Goal: Task Accomplishment & Management: Manage account settings

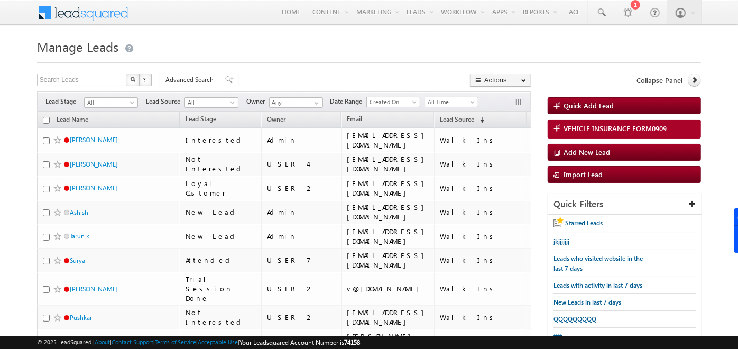
drag, startPoint x: 378, startPoint y: 344, endPoint x: 358, endPoint y: 342, distance: 19.6
click at [358, 342] on div "© 2025 LeadSquared | About | Contact Support | Terms of Service | Acceptable Us…" at bounding box center [369, 342] width 664 height 10
drag, startPoint x: 358, startPoint y: 342, endPoint x: 381, endPoint y: 340, distance: 22.3
click at [381, 340] on div "© 2025 LeadSquared | About | Contact Support | Terms of Service | Acceptable Us…" at bounding box center [369, 342] width 664 height 10
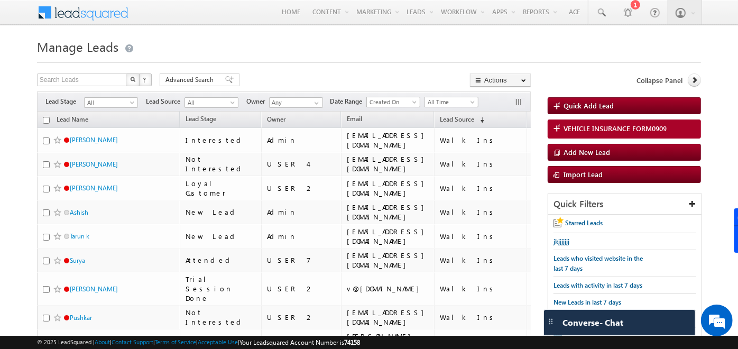
drag, startPoint x: 381, startPoint y: 340, endPoint x: 304, endPoint y: 344, distance: 76.7
click at [304, 344] on div "© 2025 LeadSquared | About | Contact Support | Terms of Service | Acceptable Us…" at bounding box center [369, 342] width 664 height 10
click at [103, 13] on span at bounding box center [90, 11] width 77 height 18
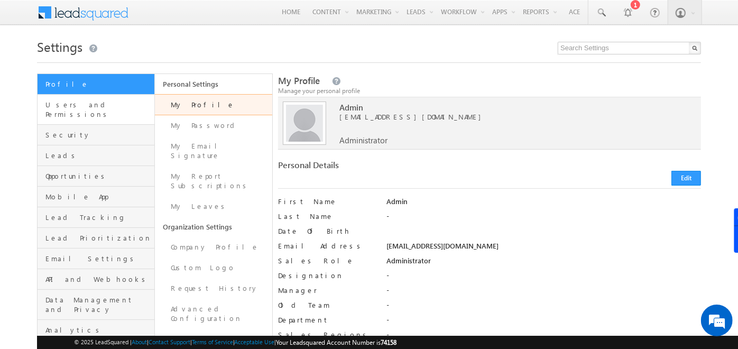
click at [76, 99] on link "Users and Permissions" at bounding box center [96, 110] width 117 height 30
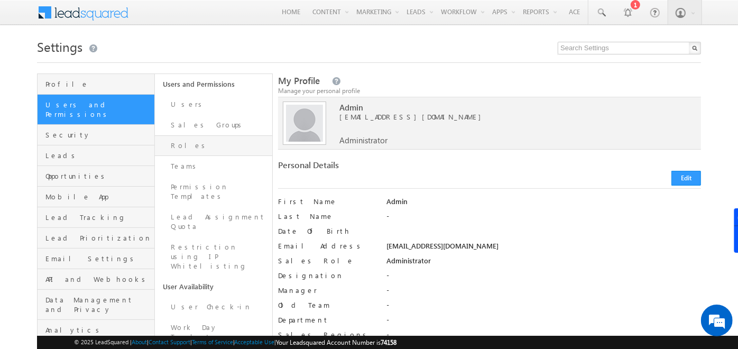
click at [176, 144] on link "Roles" at bounding box center [213, 145] width 117 height 21
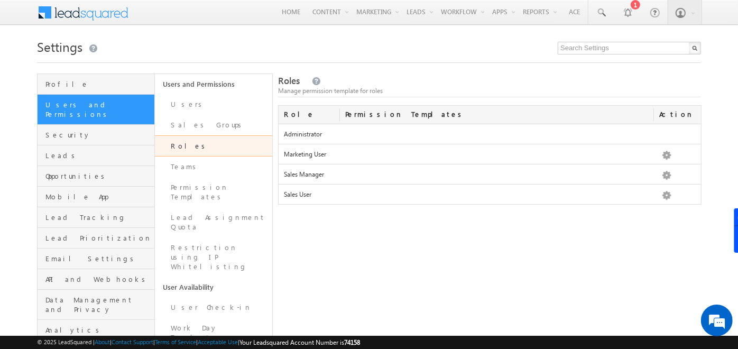
click at [67, 6] on span at bounding box center [90, 11] width 77 height 18
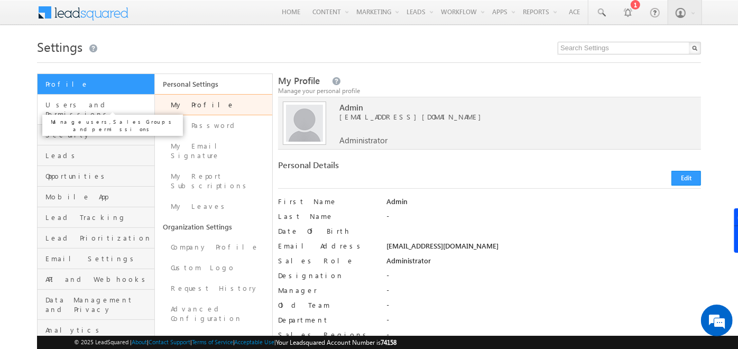
click at [114, 103] on span "Users and Permissions" at bounding box center [98, 109] width 106 height 19
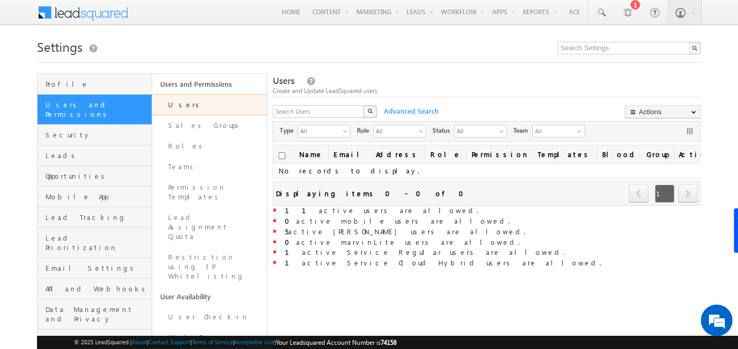
click at [180, 104] on link "Users" at bounding box center [209, 104] width 115 height 21
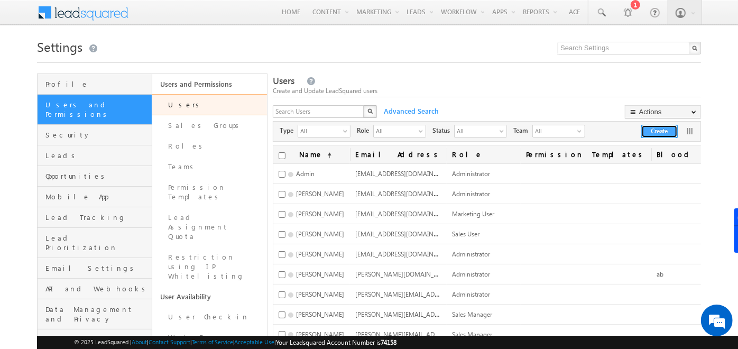
click at [658, 135] on button "Create" at bounding box center [659, 131] width 36 height 13
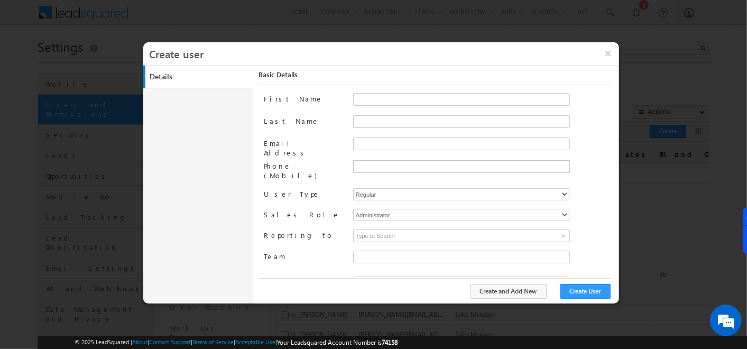
type input "f26bfe00-8d9c-11ec-8597-0681fe0b10f8"
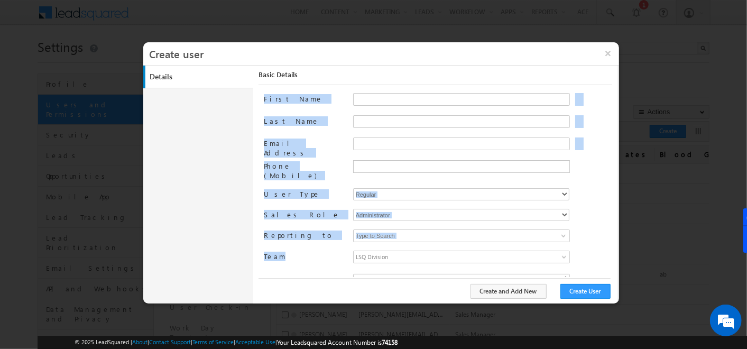
drag, startPoint x: 265, startPoint y: 98, endPoint x: 281, endPoint y: 243, distance: 146.3
click at [281, 243] on div "First Name Last Name Email Address Phone (Mobile) User Type Regular Mobile Marv…" at bounding box center [438, 185] width 348 height 184
drag, startPoint x: 281, startPoint y: 243, endPoint x: 238, endPoint y: 150, distance: 102.4
click at [238, 150] on div "Details Work Details Location Details Manage Permissions Other Details Report S…" at bounding box center [381, 185] width 476 height 238
click at [239, 161] on div "Details Work Details Location Details Manage Permissions Other Details Report S…" at bounding box center [381, 185] width 476 height 238
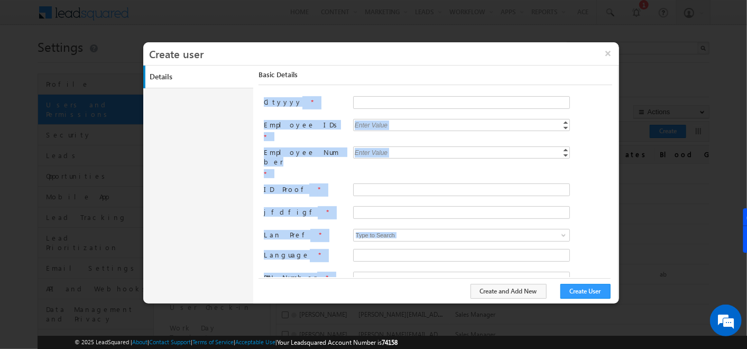
scroll to position [320, 0]
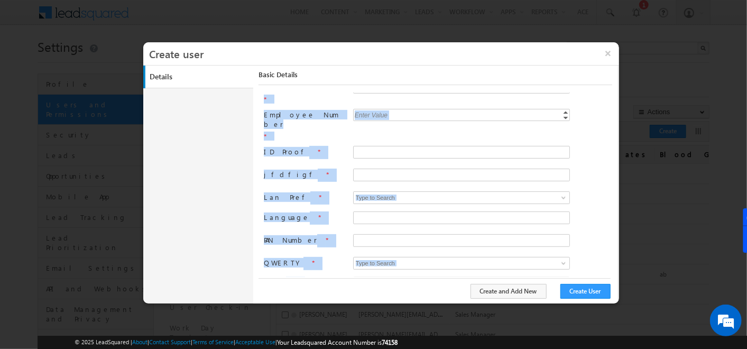
drag, startPoint x: 263, startPoint y: 145, endPoint x: 296, endPoint y: 276, distance: 135.8
click at [296, 276] on div "Basic Details First Name Last Name Email Address Phone (Mobile) User Type Regul…" at bounding box center [437, 180] width 359 height 229
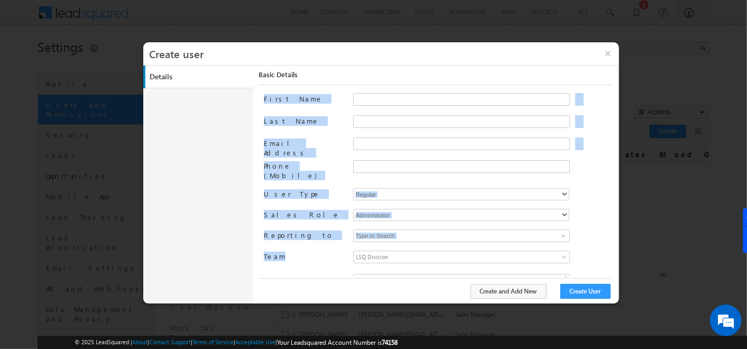
scroll to position [0, 0]
drag, startPoint x: 296, startPoint y: 276, endPoint x: 261, endPoint y: 92, distance: 187.7
click at [261, 92] on div "Basic Details First Name Last Name Email Address Phone (Mobile) User Type Regul…" at bounding box center [437, 180] width 359 height 229
drag, startPoint x: 261, startPoint y: 92, endPoint x: 216, endPoint y: 162, distance: 83.7
click at [216, 162] on div "Details Work Details Location Details Manage Permissions Other Details Report S…" at bounding box center [381, 185] width 476 height 238
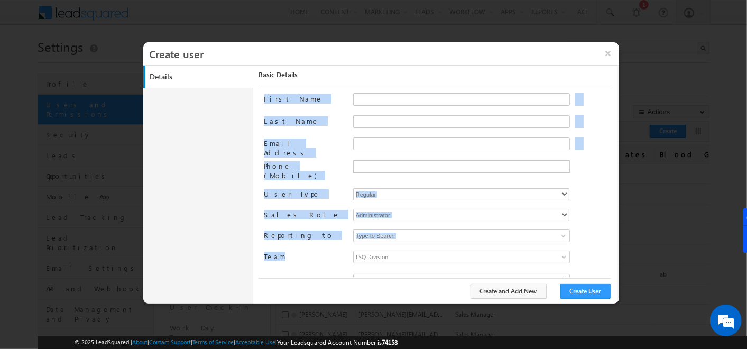
click at [216, 162] on div "Details Work Details Location Details Manage Permissions Other Details Report S…" at bounding box center [381, 185] width 476 height 238
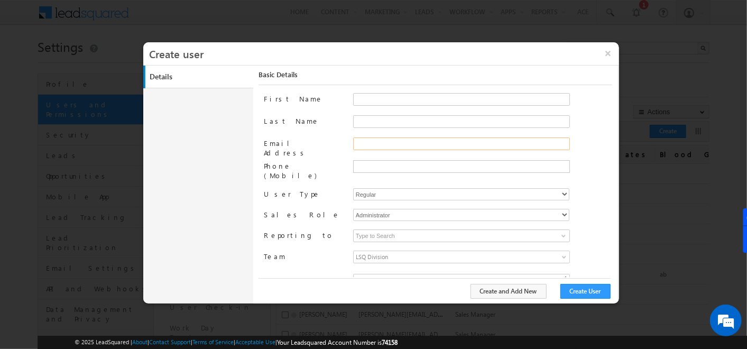
click at [354, 147] on input "Email Address" at bounding box center [461, 143] width 217 height 13
click at [321, 157] on div "Email Address" at bounding box center [438, 148] width 348 height 23
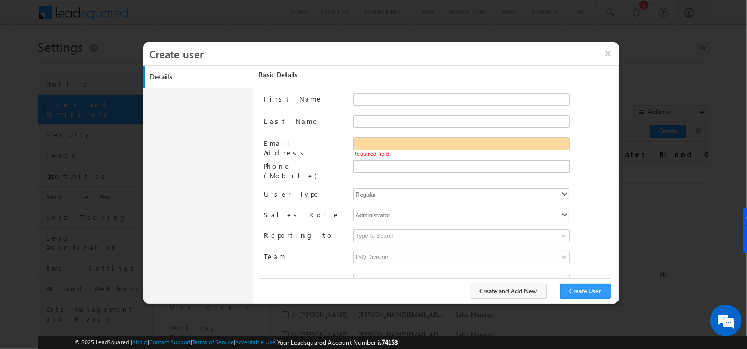
click at [321, 157] on div "Email Address Required field" at bounding box center [438, 148] width 348 height 23
click at [265, 160] on label "Phone (Mobile)" at bounding box center [304, 170] width 80 height 20
click at [0, 0] on input "Phone (Mobile)" at bounding box center [0, 0] width 0 height 0
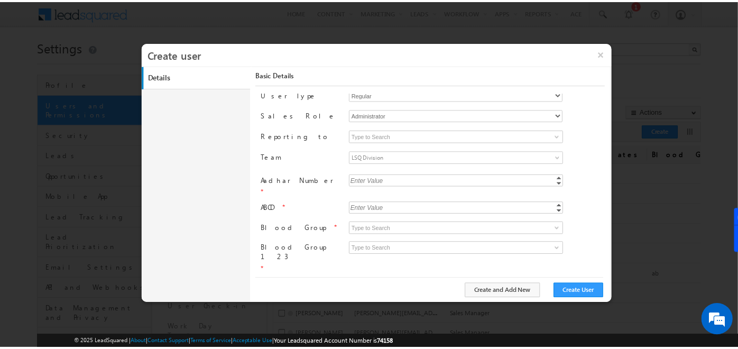
scroll to position [101, 0]
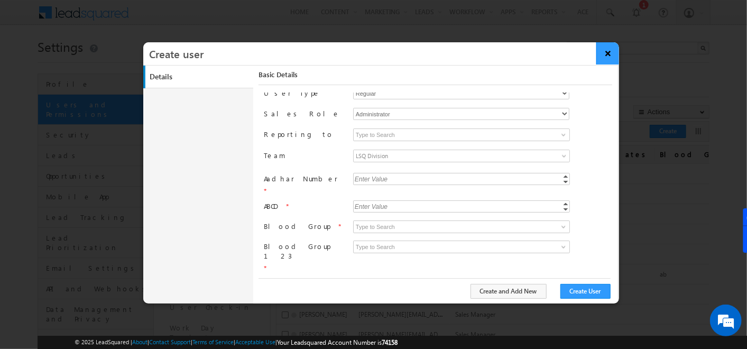
click at [608, 47] on button "×" at bounding box center [607, 53] width 23 height 22
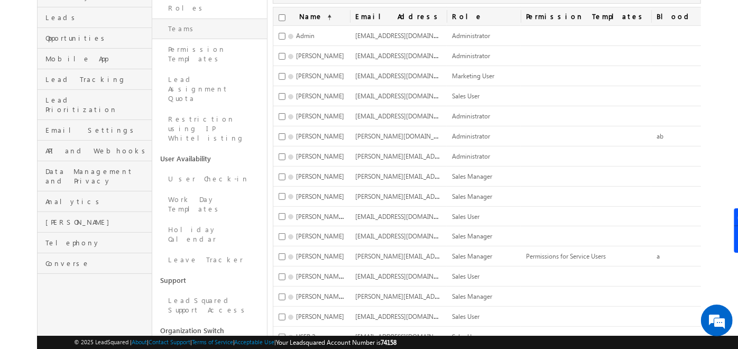
scroll to position [238, 0]
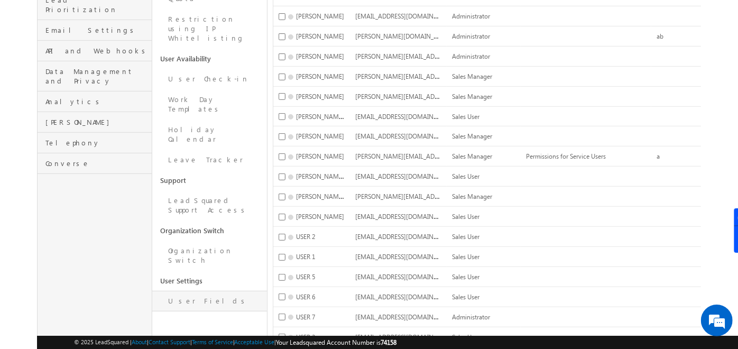
click at [180, 291] on link "User Fields" at bounding box center [209, 301] width 115 height 21
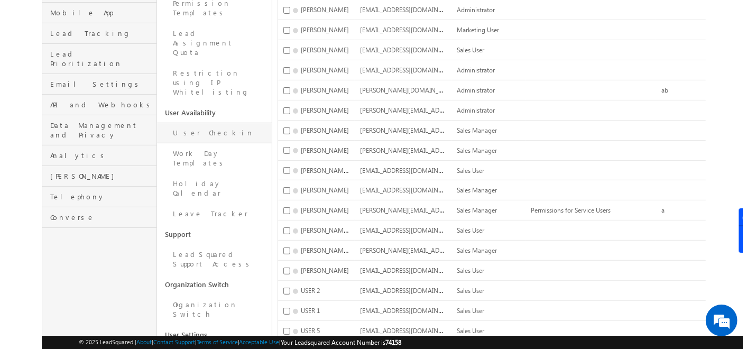
scroll to position [0, 0]
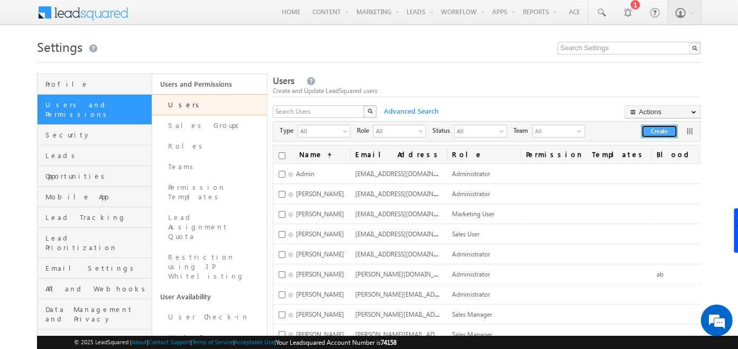
click at [651, 136] on button "Create" at bounding box center [659, 131] width 36 height 13
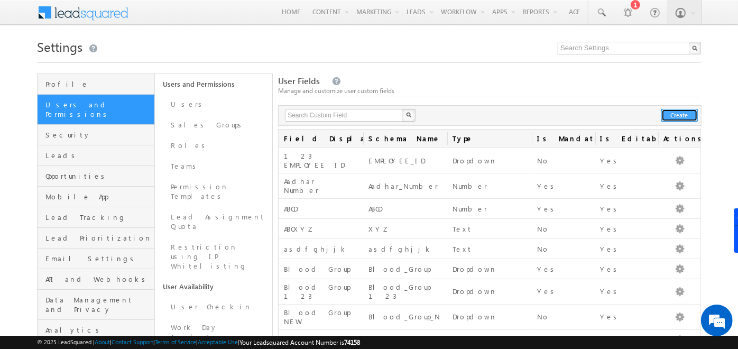
click at [670, 114] on button "Create" at bounding box center [679, 115] width 36 height 13
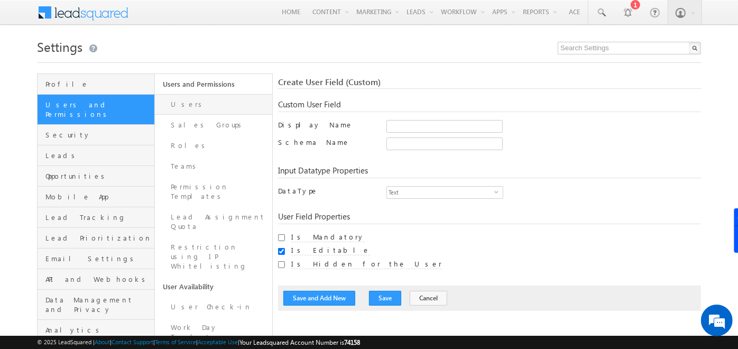
click at [237, 100] on link "Users" at bounding box center [213, 104] width 117 height 21
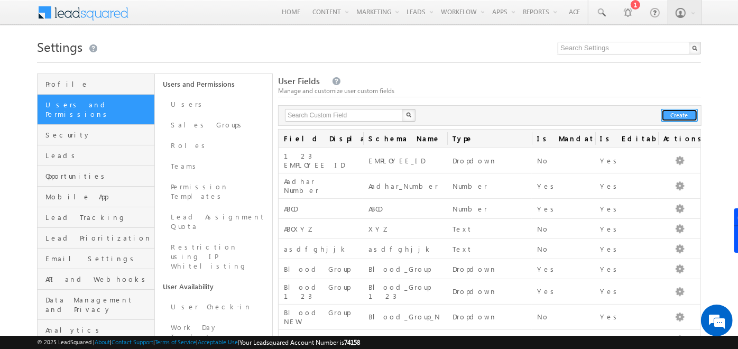
click at [683, 115] on button "Create" at bounding box center [679, 115] width 36 height 13
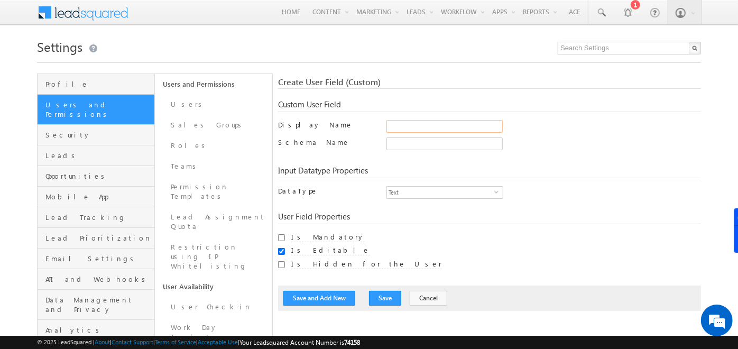
click at [422, 124] on input "Display Name" at bounding box center [444, 126] width 116 height 13
type input "Language Handled"
type input "Language_Handled"
click at [520, 145] on div "Language_Handled Only alphanumeric characters and underscore is allowed. Schema…" at bounding box center [543, 145] width 314 height 17
click at [422, 198] on div "Text select" at bounding box center [444, 192] width 117 height 13
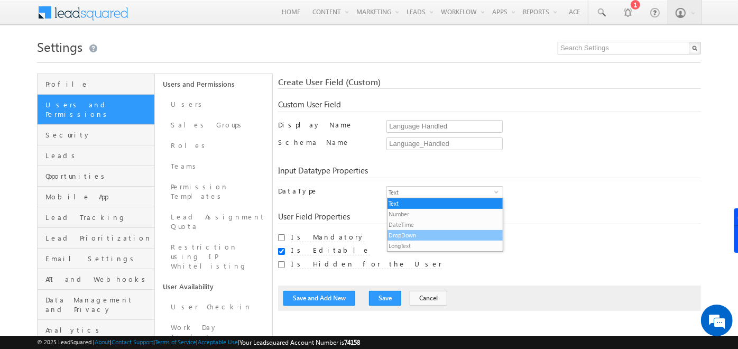
click at [423, 233] on li "DropDown" at bounding box center [445, 235] width 116 height 11
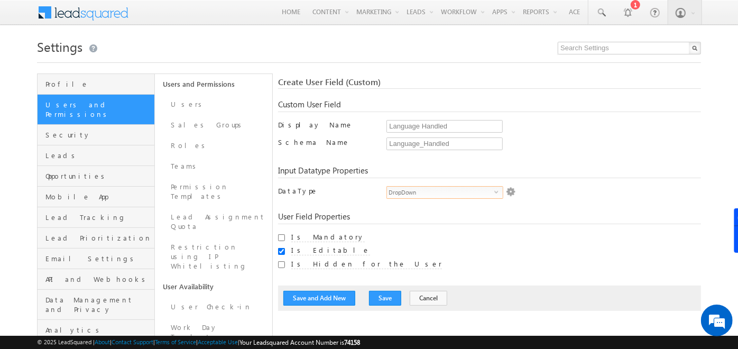
click at [514, 190] on img at bounding box center [511, 192] width 10 height 10
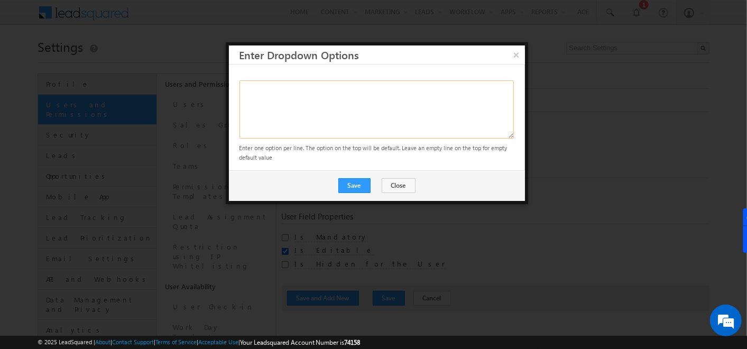
click at [353, 85] on textarea at bounding box center [376, 109] width 274 height 58
click at [245, 89] on textarea "s d f" at bounding box center [376, 109] width 274 height 58
type textarea "s d f"
click at [362, 181] on button "Save" at bounding box center [354, 185] width 32 height 15
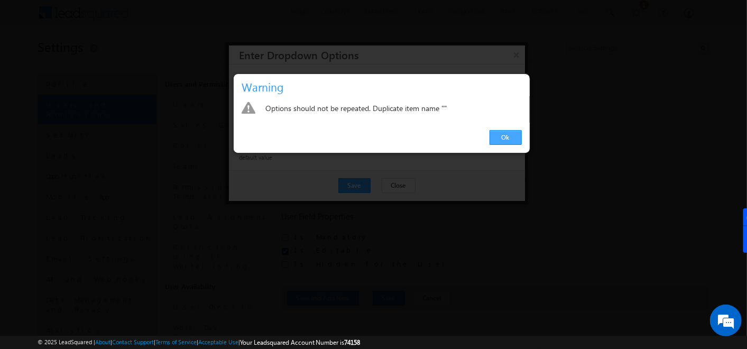
click at [507, 133] on link "Ok" at bounding box center [505, 137] width 32 height 15
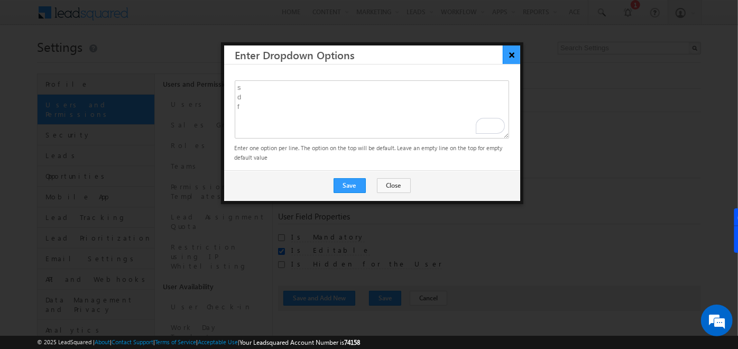
click at [513, 52] on button "×" at bounding box center [511, 54] width 17 height 18
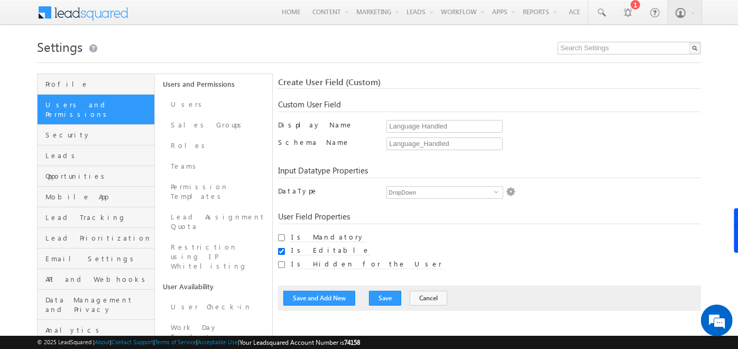
scroll to position [47, 0]
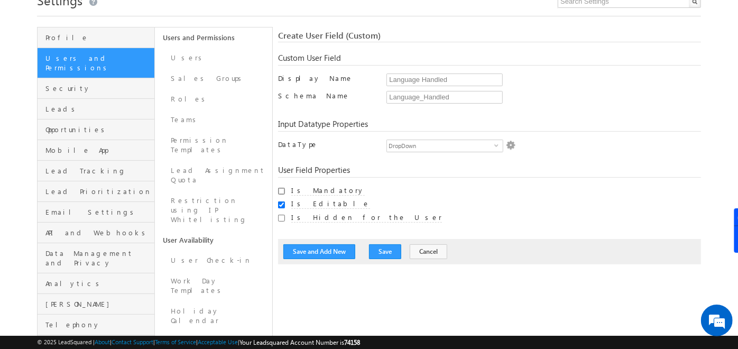
click at [283, 189] on input "Is Mandatory" at bounding box center [281, 191] width 7 height 7
click at [281, 191] on input "Is Mandatory" at bounding box center [281, 191] width 7 height 7
checkbox input "false"
click at [280, 205] on input "Is Editable" at bounding box center [281, 204] width 7 height 7
click at [284, 203] on input "Is Editable" at bounding box center [281, 204] width 7 height 7
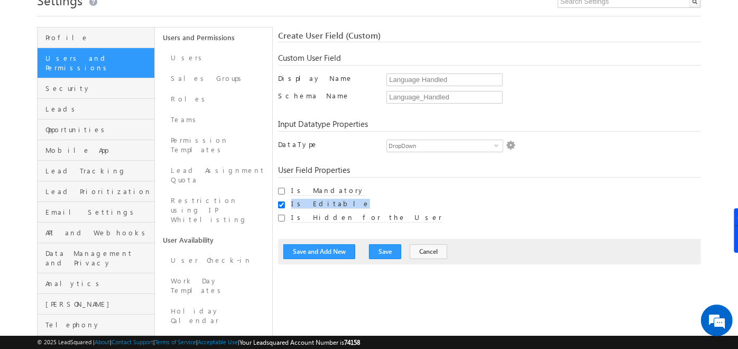
drag, startPoint x: 325, startPoint y: 203, endPoint x: 279, endPoint y: 207, distance: 45.6
click at [279, 207] on div "Is Editable" at bounding box center [489, 204] width 423 height 11
drag, startPoint x: 279, startPoint y: 207, endPoint x: 359, endPoint y: 199, distance: 80.7
click at [359, 199] on div "Is Editable" at bounding box center [502, 204] width 423 height 11
click at [281, 203] on input "Is Editable" at bounding box center [281, 204] width 7 height 7
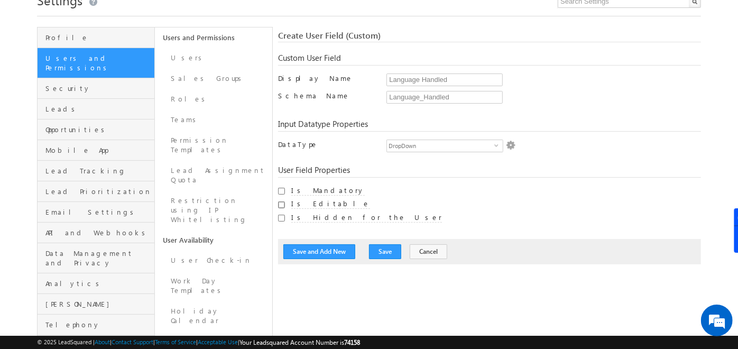
click at [282, 205] on input "Is Editable" at bounding box center [281, 204] width 7 height 7
checkbox input "true"
click at [226, 50] on link "Users" at bounding box center [213, 58] width 117 height 21
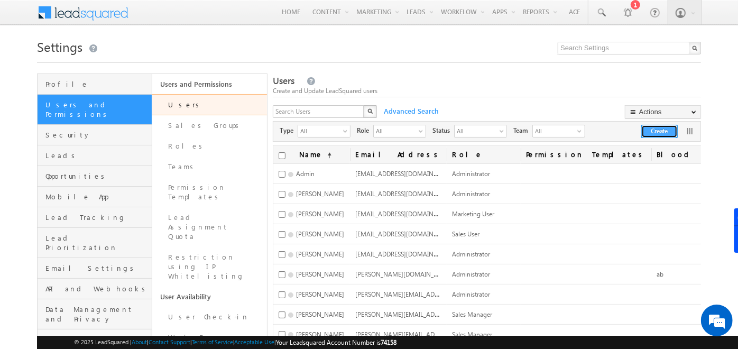
click at [652, 133] on button "Create" at bounding box center [659, 131] width 36 height 13
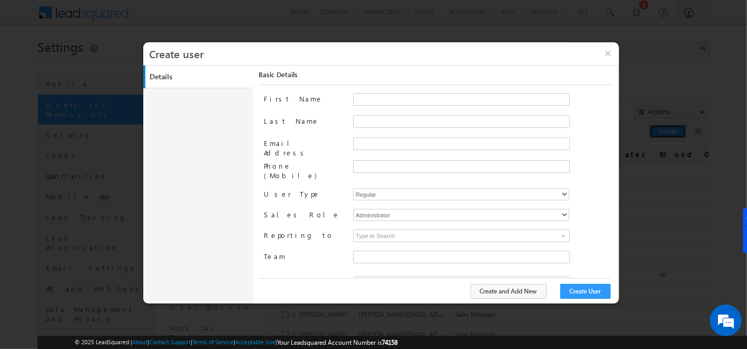
type input "f26bfe00-8d9c-11ec-8597-0681fe0b10f8"
click at [378, 209] on select "Administrator Marketing User Sales Manager Sales User" at bounding box center [461, 215] width 216 height 12
click at [367, 188] on select "Regular Mobile Marvin MarvinLite Service Cloud Sales + Service" at bounding box center [461, 194] width 216 height 12
select select "1"
click at [353, 188] on select "Regular Mobile Marvin MarvinLite Service Cloud Sales + Service" at bounding box center [461, 194] width 216 height 12
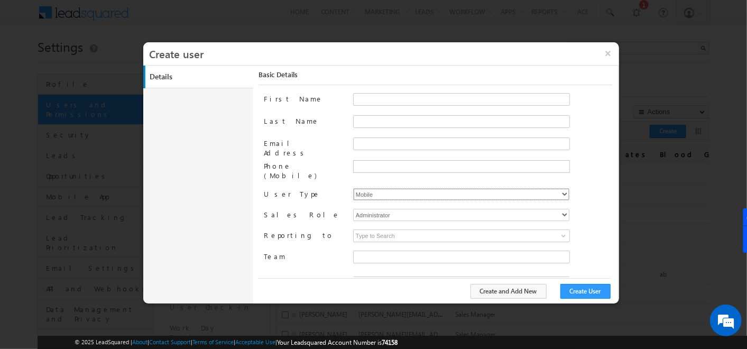
type input "f26bfe00-8d9c-11ec-8597-0681fe0b10f8"
click at [381, 188] on select "Regular Mobile Marvin MarvinLite Service Cloud Sales + Service" at bounding box center [461, 194] width 216 height 12
select select "0"
click at [353, 188] on select "Regular Mobile Marvin MarvinLite Service Cloud Sales + Service" at bounding box center [461, 194] width 216 height 12
type input "f26bfe00-8d9c-11ec-8597-0681fe0b10f8"
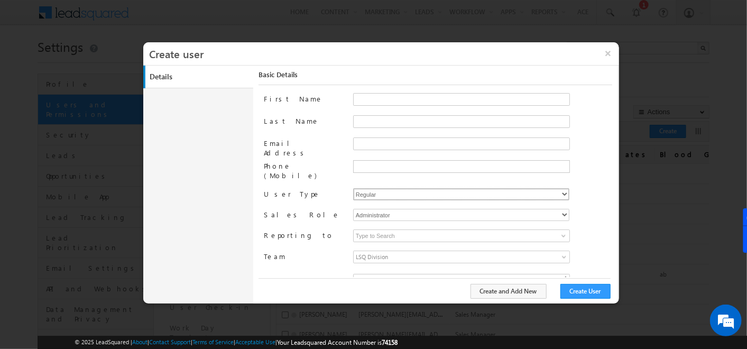
click at [377, 188] on select "Regular Mobile Marvin MarvinLite Service Cloud Sales + Service" at bounding box center [461, 194] width 216 height 12
select select "1"
click at [353, 188] on select "Regular Mobile Marvin MarvinLite Service Cloud Sales + Service" at bounding box center [461, 194] width 216 height 12
type input "f26bfe00-8d9c-11ec-8597-0681fe0b10f8"
click at [373, 188] on select "Regular Mobile Marvin MarvinLite Service Cloud Sales + Service" at bounding box center [461, 194] width 216 height 12
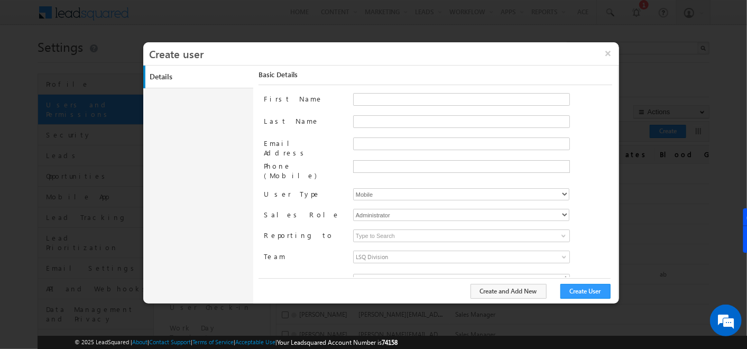
click at [223, 195] on div "Details Work Details Location Details Manage Permissions Other Details Report S…" at bounding box center [381, 185] width 476 height 238
click at [358, 188] on select "Regular Mobile Marvin MarvinLite Service Cloud Sales + Service" at bounding box center [461, 194] width 216 height 12
select select "0"
click at [353, 188] on select "Regular Mobile Marvin MarvinLite Service Cloud Sales + Service" at bounding box center [461, 194] width 216 height 12
type input "f26bfe00-8d9c-11ec-8597-0681fe0b10f8"
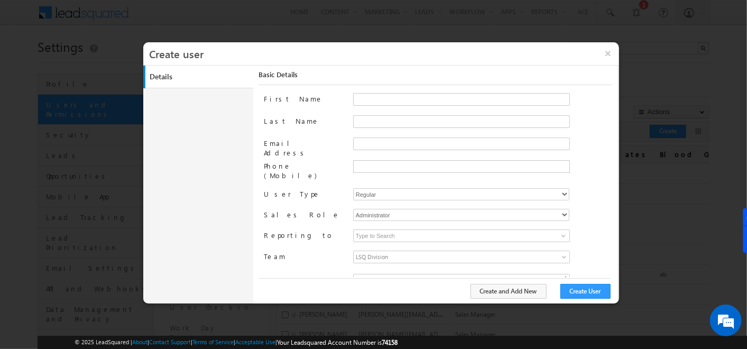
click at [336, 193] on div "User Type Regular Mobile Marvin MarvinLite Service Cloud Sales + Service" at bounding box center [438, 195] width 348 height 15
click at [394, 188] on select "Regular Mobile Marvin MarvinLite Service Cloud Sales + Service" at bounding box center [461, 194] width 216 height 12
click at [325, 188] on label "User Type" at bounding box center [304, 193] width 80 height 11
click at [376, 189] on select "Regular Mobile Marvin MarvinLite Service Cloud Sales + Service" at bounding box center [461, 194] width 216 height 12
click at [330, 188] on label "User Type" at bounding box center [304, 193] width 80 height 11
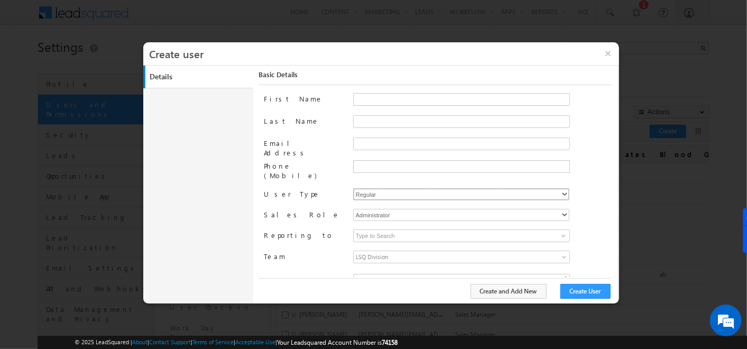
click at [355, 188] on select "Regular Mobile Marvin MarvinLite Service Cloud Sales + Service" at bounding box center [461, 194] width 216 height 12
click at [337, 188] on label "User Type" at bounding box center [304, 193] width 80 height 11
click at [378, 188] on select "Regular Mobile Marvin MarvinLite Service Cloud Sales + Service" at bounding box center [461, 194] width 216 height 12
click at [321, 176] on div "First Name Last Name Email Address Phone (Mobile) User Type Regular Mobile Marv…" at bounding box center [438, 185] width 348 height 184
click at [367, 209] on select "Administrator Marketing User Sales Manager Sales User" at bounding box center [461, 215] width 216 height 12
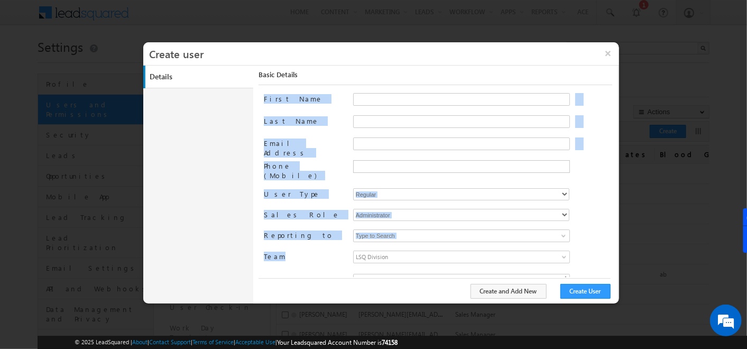
drag, startPoint x: 280, startPoint y: 246, endPoint x: 264, endPoint y: 98, distance: 148.4
click at [264, 98] on div "First Name Last Name Email Address Phone (Mobile) User Type Regular Mobile Marv…" at bounding box center [438, 185] width 348 height 184
click at [222, 217] on div "Details Work Details Location Details Manage Permissions Other Details Report S…" at bounding box center [381, 185] width 476 height 238
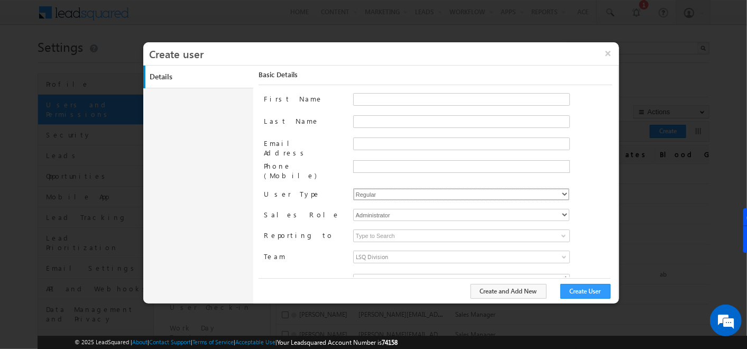
click at [388, 188] on select "Regular Mobile Marvin MarvinLite Service Cloud Sales + Service" at bounding box center [461, 194] width 216 height 12
select select "5"
click at [353, 188] on select "Regular Mobile Marvin MarvinLite Service Cloud Sales + Service" at bounding box center [461, 194] width 216 height 12
type input "f26bfe00-8d9c-11ec-8597-0681fe0b10f8"
click at [365, 188] on select "Regular Mobile Marvin MarvinLite Service Cloud Sales + Service" at bounding box center [461, 194] width 216 height 12
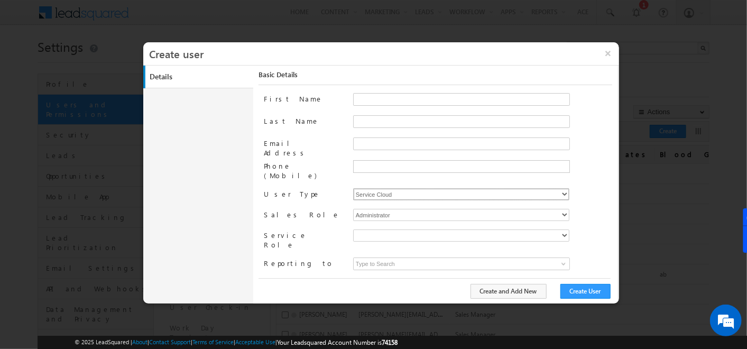
click at [353, 188] on select "Regular Mobile Marvin MarvinLite Service Cloud Sales + Service" at bounding box center [461, 194] width 216 height 12
click at [362, 229] on select at bounding box center [461, 235] width 216 height 12
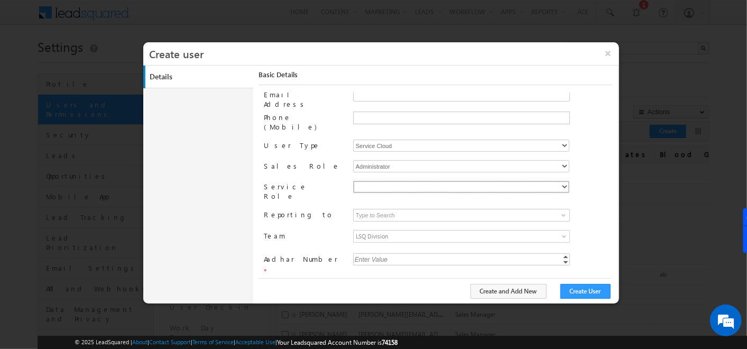
click at [373, 181] on select at bounding box center [461, 187] width 216 height 12
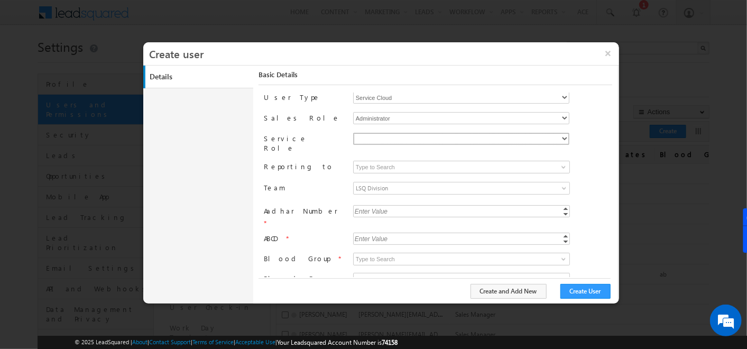
click at [381, 133] on select at bounding box center [461, 139] width 216 height 12
drag, startPoint x: 257, startPoint y: 134, endPoint x: 300, endPoint y: 137, distance: 42.4
click at [300, 137] on div "Basic Details First Name Last Name Email Address Phone (Mobile) User Type Regul…" at bounding box center [435, 185] width 364 height 238
drag, startPoint x: 300, startPoint y: 137, endPoint x: 355, endPoint y: 127, distance: 56.4
click at [355, 133] on select at bounding box center [461, 139] width 216 height 12
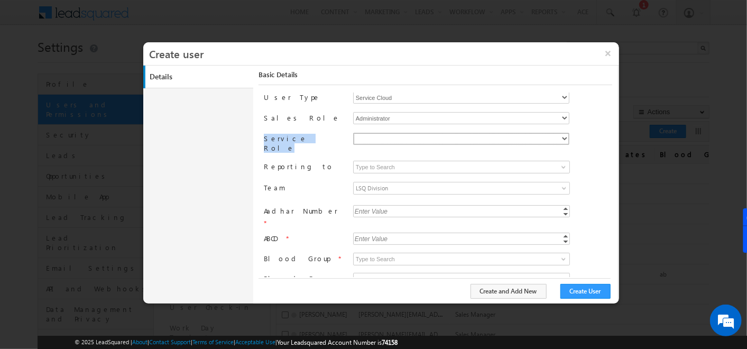
click at [355, 133] on select at bounding box center [461, 139] width 216 height 12
click at [339, 119] on div "First Name Last Name Email Address Phone (Mobile) User Type Regular Mobile Marv…" at bounding box center [438, 185] width 348 height 184
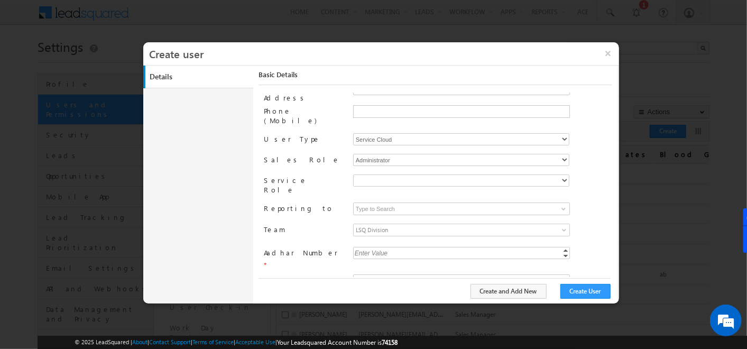
scroll to position [53, 0]
drag, startPoint x: 263, startPoint y: 149, endPoint x: 308, endPoint y: 154, distance: 44.7
click at [308, 155] on label "Sales Role" at bounding box center [304, 160] width 80 height 11
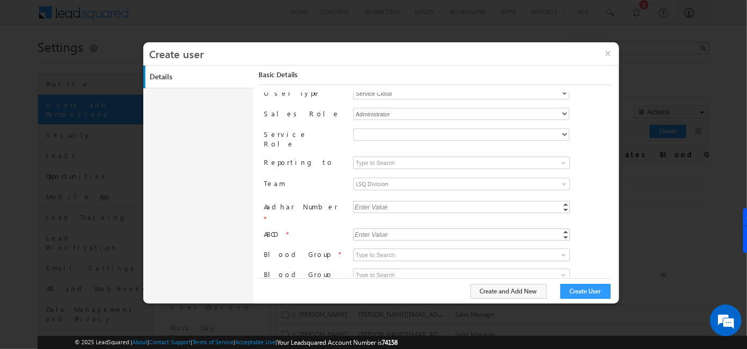
scroll to position [103, 0]
click at [313, 199] on div "Aadhar Number *" at bounding box center [304, 210] width 80 height 22
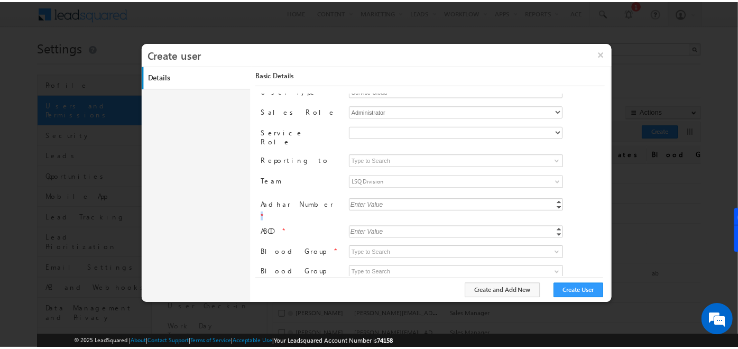
scroll to position [0, 0]
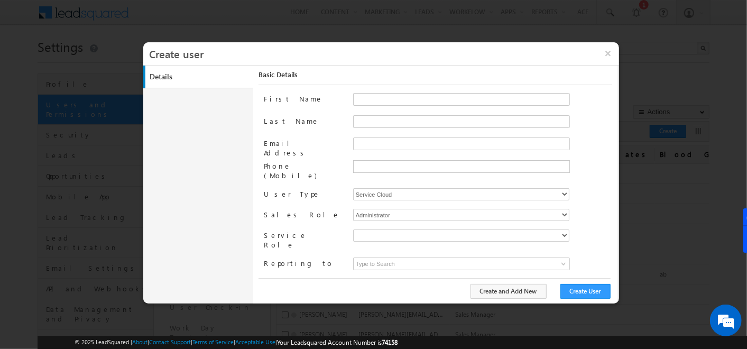
click at [233, 137] on div "Details Work Details Location Details Manage Permissions Other Details Report S…" at bounding box center [381, 185] width 476 height 238
click at [608, 55] on button "×" at bounding box center [607, 53] width 23 height 22
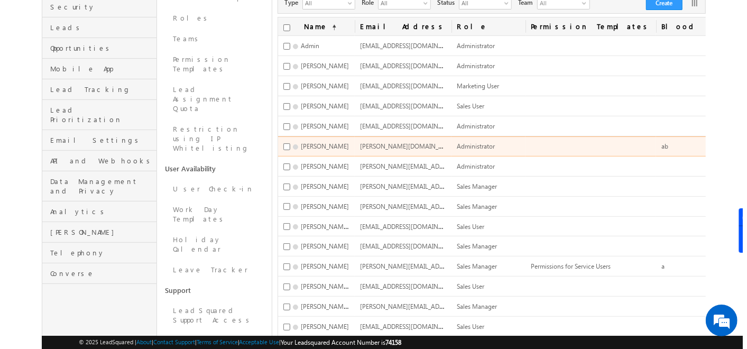
scroll to position [129, 0]
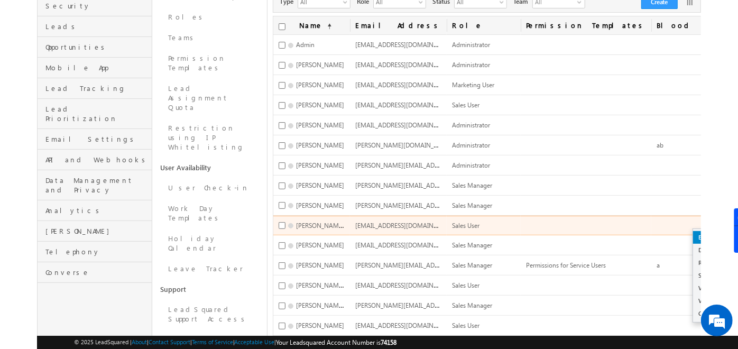
click at [693, 233] on link "Edit" at bounding box center [731, 237] width 77 height 13
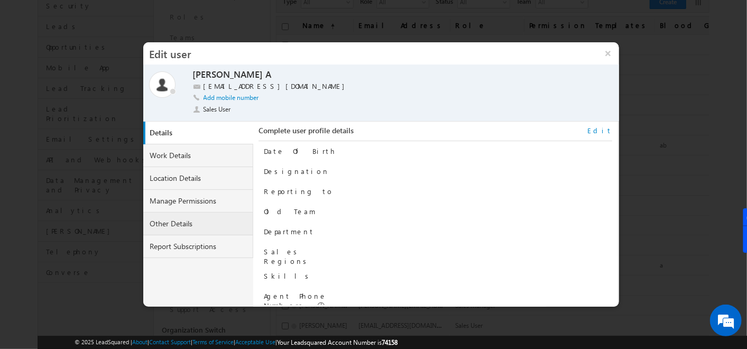
click at [217, 226] on link "Other Details" at bounding box center [198, 223] width 110 height 23
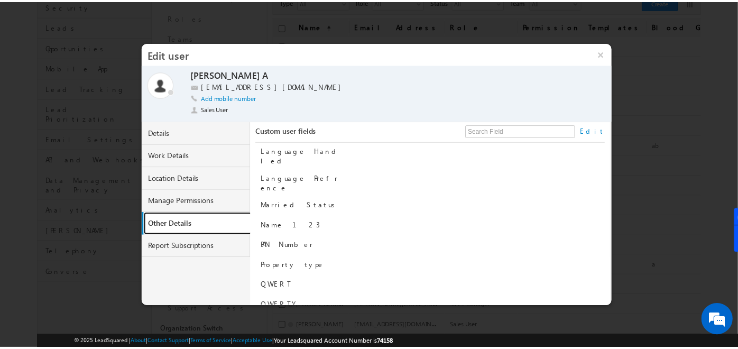
scroll to position [473, 0]
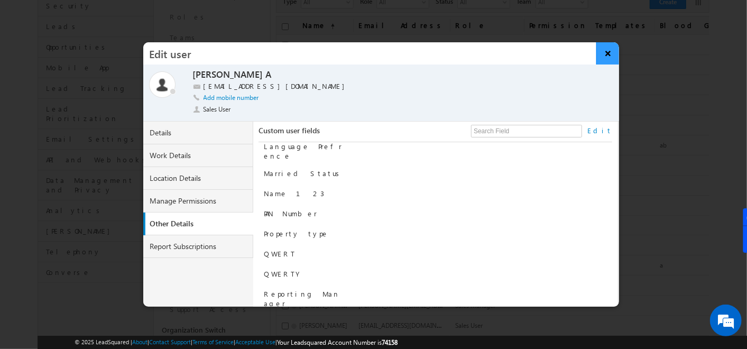
click at [604, 49] on button "×" at bounding box center [607, 53] width 23 height 22
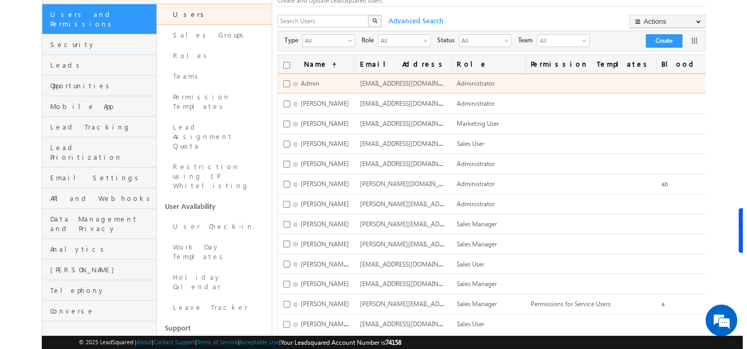
scroll to position [87, 0]
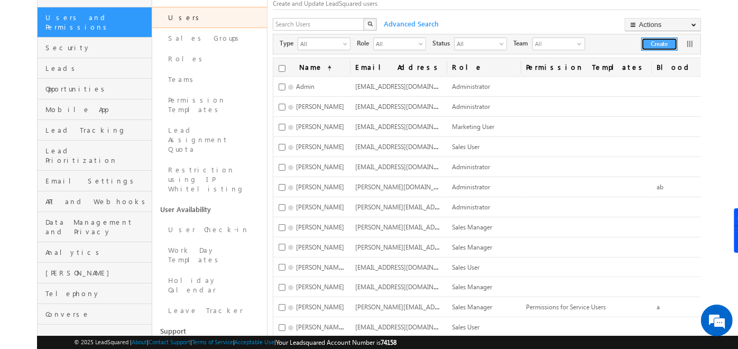
click at [660, 43] on button "Create" at bounding box center [659, 44] width 36 height 13
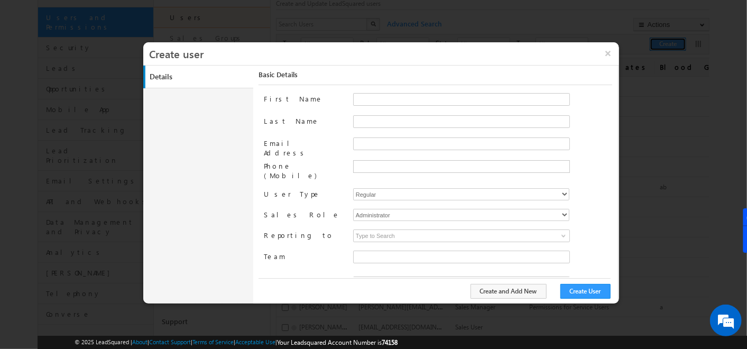
type input "f26bfe00-8d9c-11ec-8597-0681fe0b10f8"
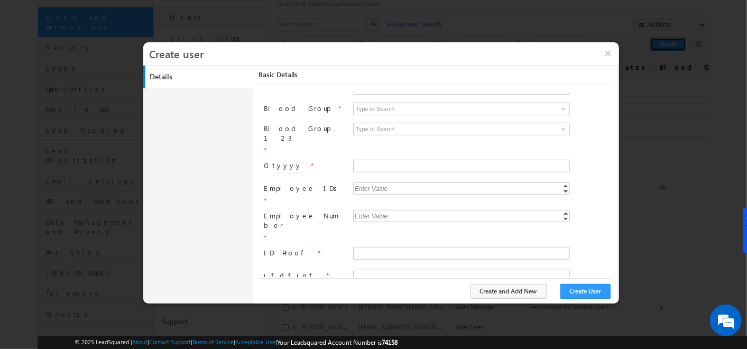
scroll to position [320, 0]
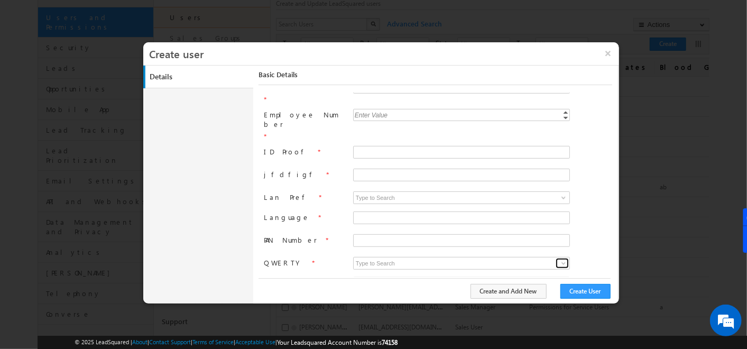
click at [561, 259] on span at bounding box center [563, 263] width 8 height 8
click at [381, 234] on input "PAN Number" at bounding box center [461, 240] width 217 height 13
type input "868687"
click at [376, 211] on input "Language" at bounding box center [461, 217] width 217 height 13
type input "nvhgjbjb"
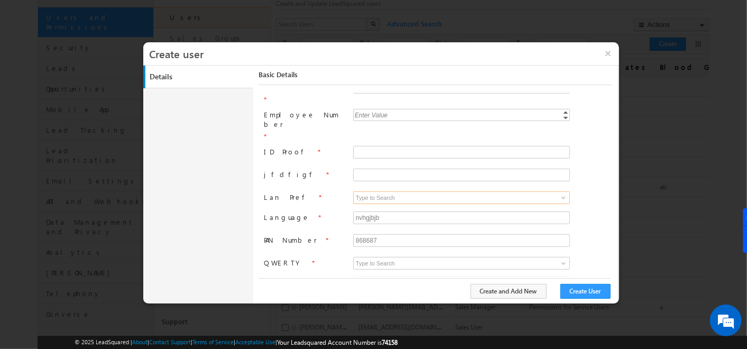
click at [489, 191] on input at bounding box center [461, 197] width 217 height 13
click at [561, 193] on span at bounding box center [563, 197] width 8 height 8
click at [593, 191] on div "a b c 3 results are available, use up and down arrow keys to navigate. a b c Re…" at bounding box center [482, 198] width 259 height 15
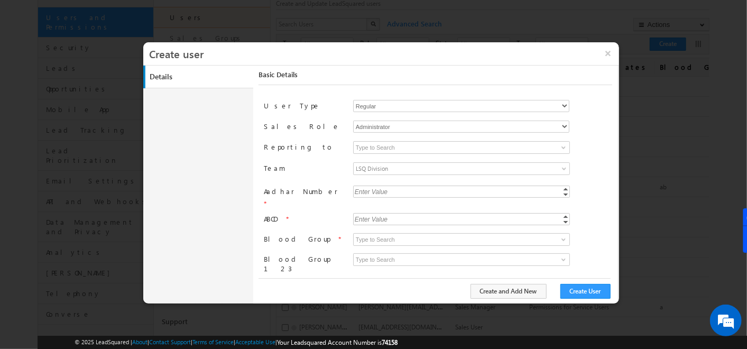
scroll to position [88, 0]
click at [460, 186] on input "Aadhar Number" at bounding box center [461, 192] width 217 height 12
type input "7757"
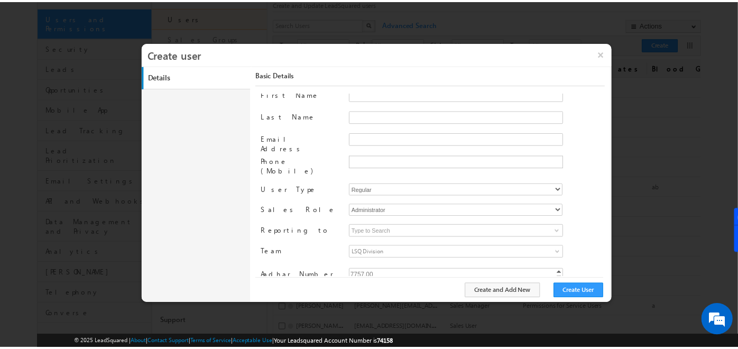
scroll to position [0, 0]
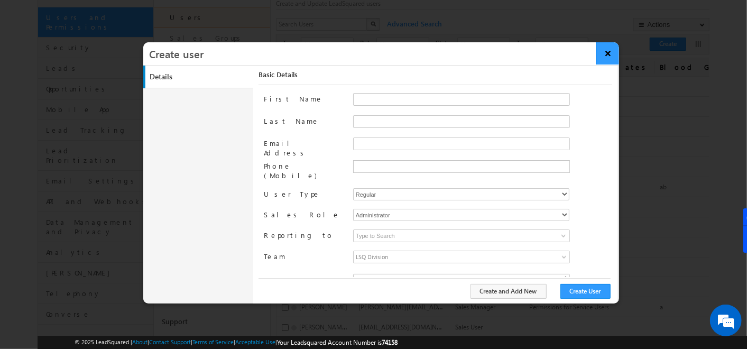
click at [614, 50] on button "×" at bounding box center [607, 53] width 23 height 22
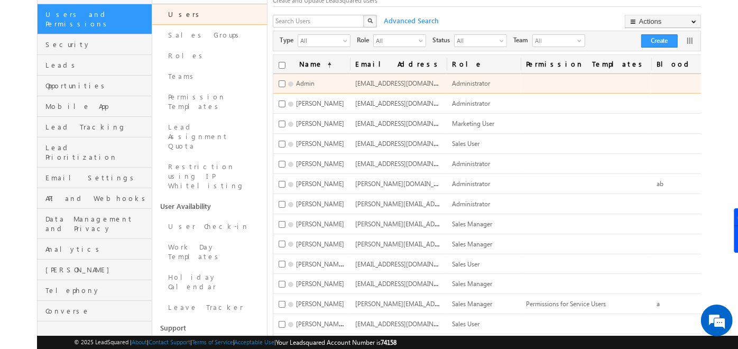
scroll to position [91, 0]
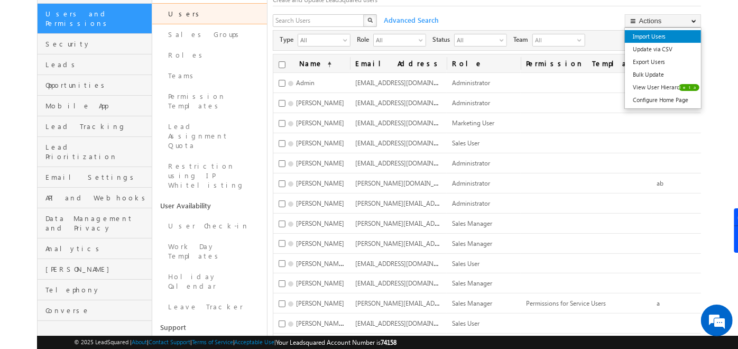
click at [680, 35] on link "Import Users" at bounding box center [663, 36] width 76 height 13
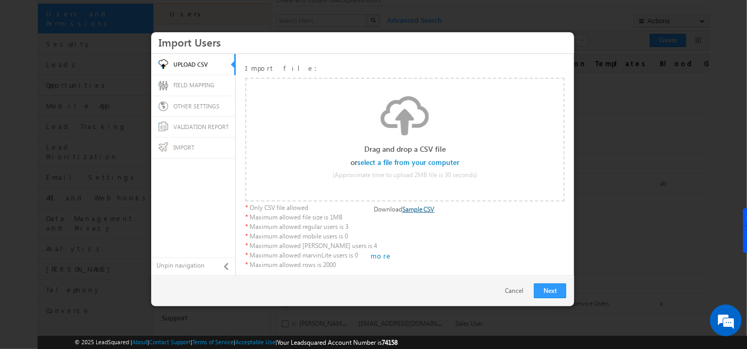
click at [424, 211] on link "Sample CSV" at bounding box center [418, 209] width 32 height 8
click at [230, 41] on h3 "Import Users" at bounding box center [363, 42] width 408 height 18
click at [442, 160] on input "file" at bounding box center [408, 162] width 100 height 7
click at [510, 289] on link "Cancel" at bounding box center [517, 291] width 24 height 10
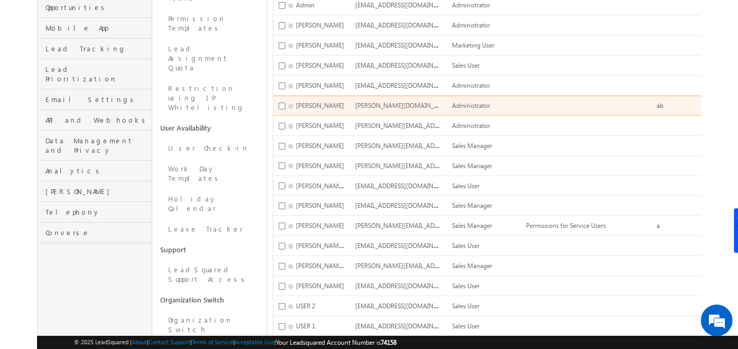
scroll to position [0, 0]
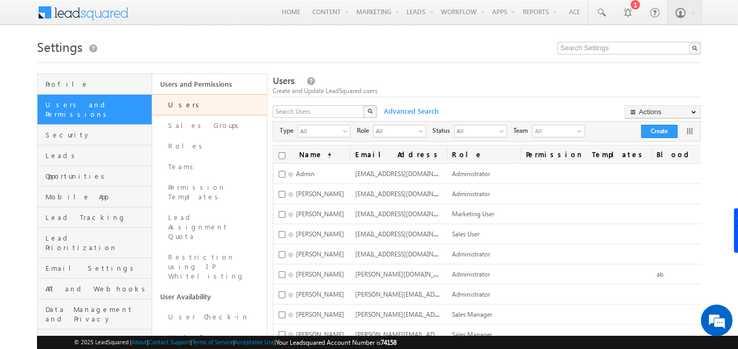
click at [559, 93] on div "Create and Update LeadSquared users" at bounding box center [487, 91] width 428 height 10
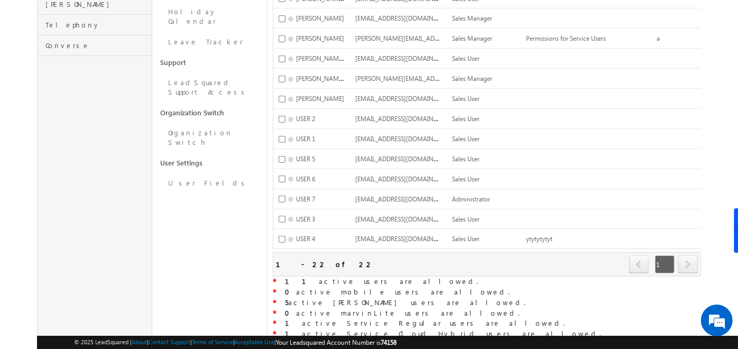
scroll to position [356, 0]
drag, startPoint x: 374, startPoint y: 267, endPoint x: 281, endPoint y: 269, distance: 93.0
click at [281, 276] on div "* 11 active users are allowed." at bounding box center [487, 281] width 428 height 11
click at [501, 263] on div "Refresh first prev 1 next last 1 - 22 of 22" at bounding box center [487, 264] width 428 height 24
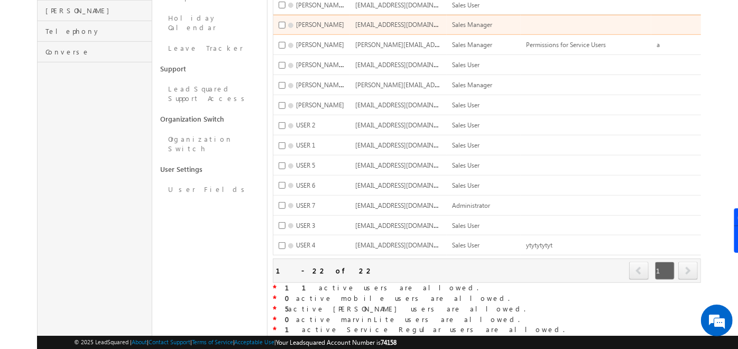
scroll to position [350, 0]
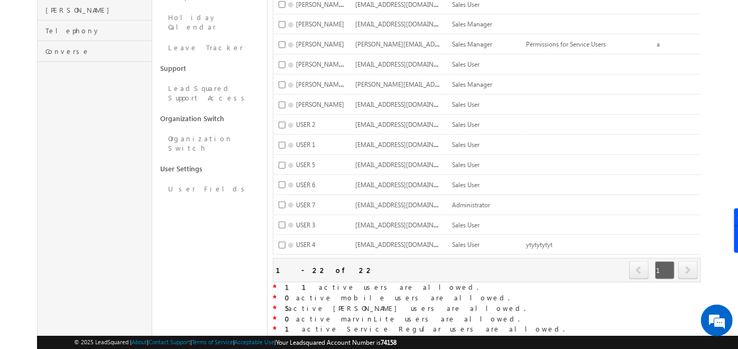
drag, startPoint x: 286, startPoint y: 279, endPoint x: 359, endPoint y: 276, distance: 73.0
click at [359, 282] on span "11 active users are allowed." at bounding box center [381, 286] width 193 height 9
drag, startPoint x: 359, startPoint y: 276, endPoint x: 318, endPoint y: 259, distance: 45.1
click at [318, 259] on div "Refresh first prev 1 next last 1 - 22 of 22" at bounding box center [487, 270] width 428 height 24
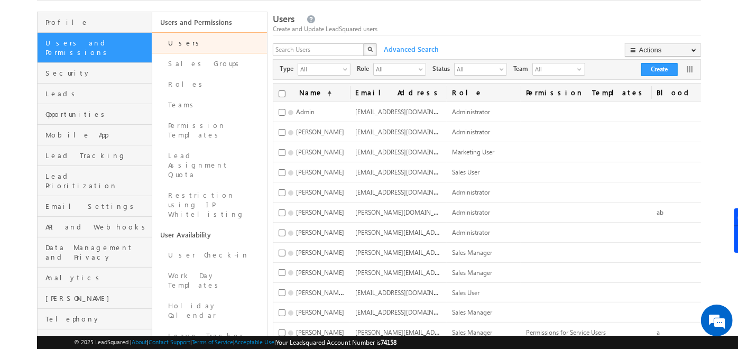
scroll to position [0, 0]
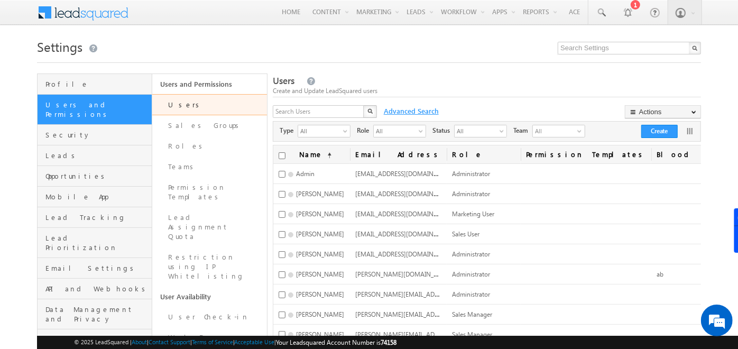
click at [411, 110] on span "Advanced Search" at bounding box center [409, 111] width 63 height 10
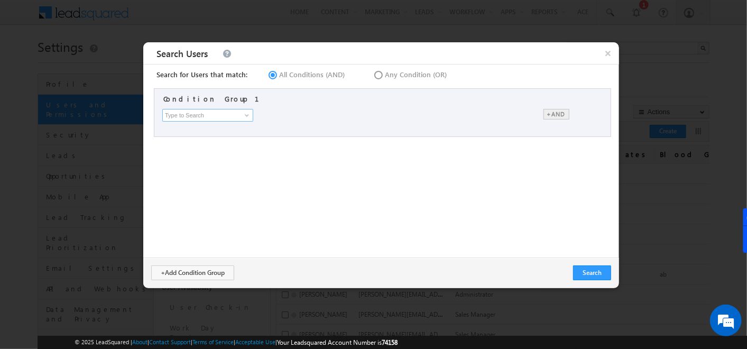
click at [235, 118] on input at bounding box center [207, 115] width 91 height 13
click at [245, 115] on span at bounding box center [247, 115] width 8 height 8
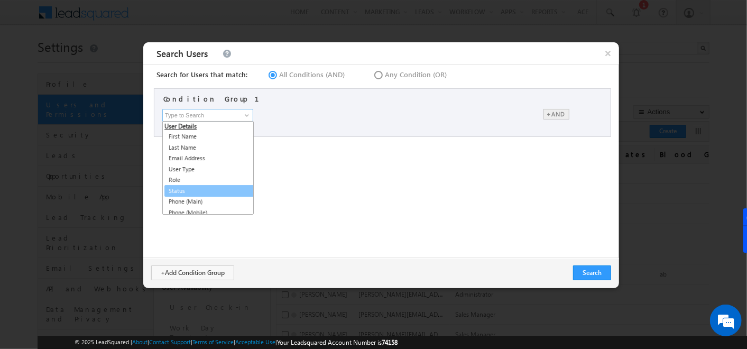
click at [198, 191] on link "Status" at bounding box center [209, 191] width 91 height 12
type input "Status"
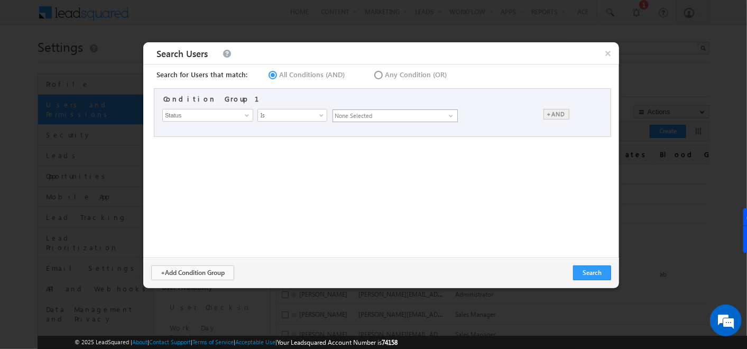
click at [367, 115] on span "None Selected" at bounding box center [391, 116] width 116 height 12
click at [340, 149] on input "Active" at bounding box center [339, 147] width 7 height 7
checkbox input "true"
click at [406, 202] on div "Search for Users that match: All Conditions (AND) Any Condition (OR) Condition …" at bounding box center [381, 160] width 476 height 193
click at [580, 271] on button "Search" at bounding box center [592, 272] width 38 height 15
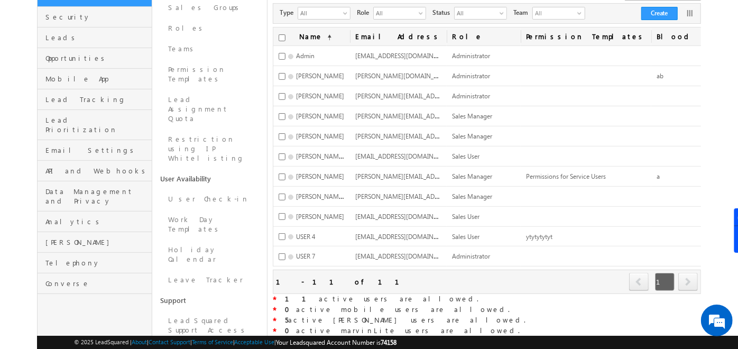
scroll to position [144, 0]
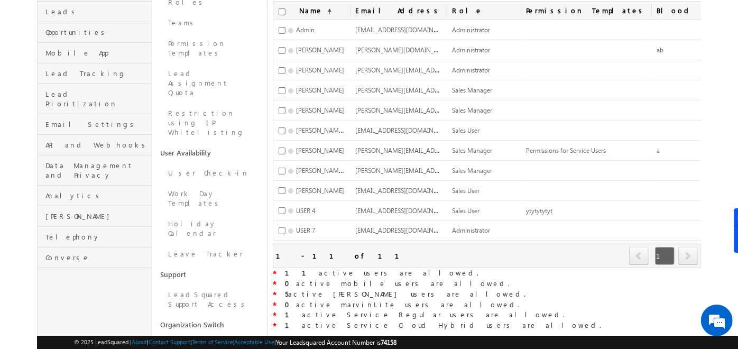
drag, startPoint x: 398, startPoint y: 302, endPoint x: 279, endPoint y: 289, distance: 119.7
click at [279, 289] on div "Name (sorted ascending) Email Address Role Permission Templates Blood Group Act…" at bounding box center [487, 165] width 428 height 329
drag, startPoint x: 279, startPoint y: 289, endPoint x: 435, endPoint y: 296, distance: 156.1
click at [435, 300] on div "* 0 active marvinLite users are allowed." at bounding box center [487, 305] width 428 height 11
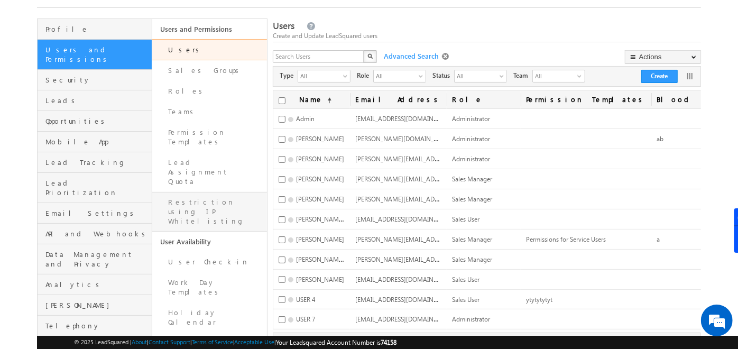
scroll to position [52, 0]
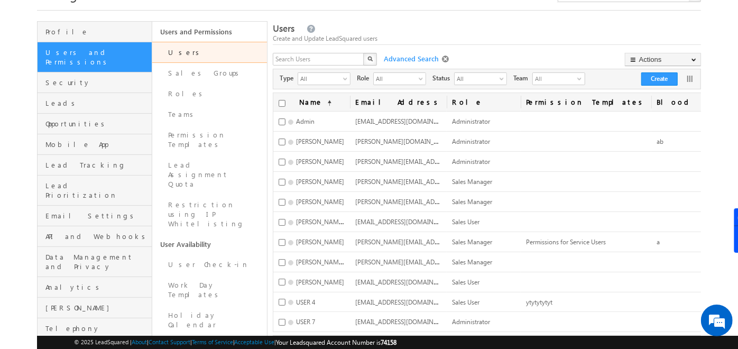
click at [448, 61] on span at bounding box center [447, 59] width 10 height 8
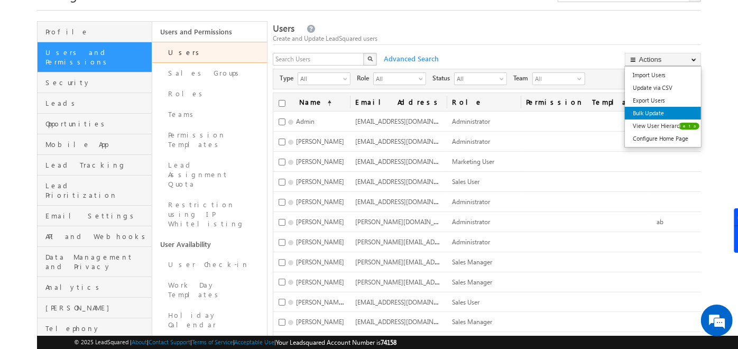
click at [655, 110] on link "Bulk Update" at bounding box center [663, 113] width 76 height 13
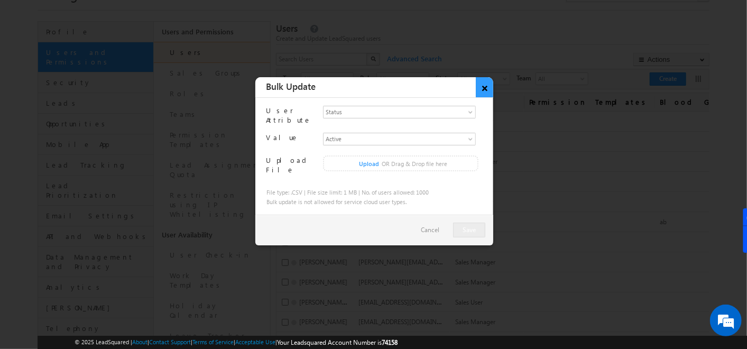
click at [484, 89] on button "×" at bounding box center [484, 87] width 17 height 20
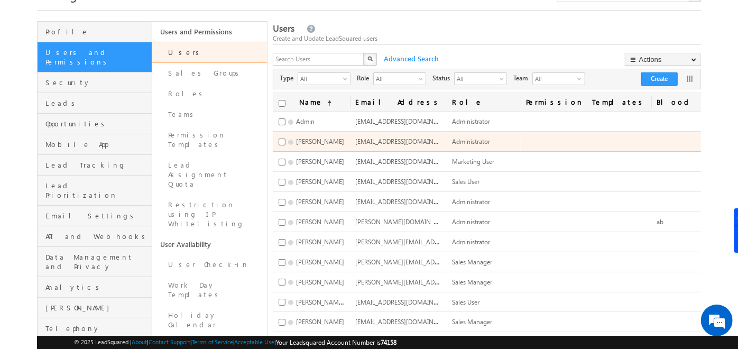
drag, startPoint x: 283, startPoint y: 134, endPoint x: 284, endPoint y: 142, distance: 7.6
click at [284, 142] on td "[PERSON_NAME]" at bounding box center [311, 142] width 77 height 20
click at [284, 142] on input "checkbox" at bounding box center [282, 141] width 7 height 7
checkbox input "true"
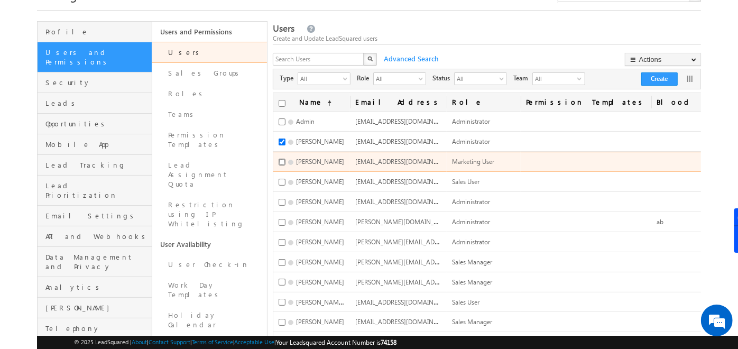
click at [285, 162] on input "checkbox" at bounding box center [282, 162] width 7 height 7
checkbox input "true"
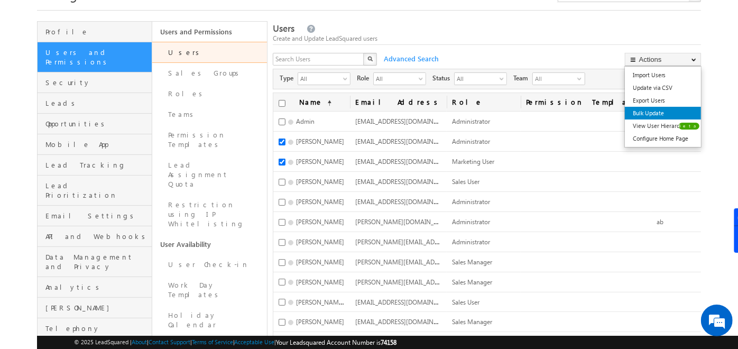
click at [656, 113] on link "Bulk Update" at bounding box center [663, 113] width 76 height 13
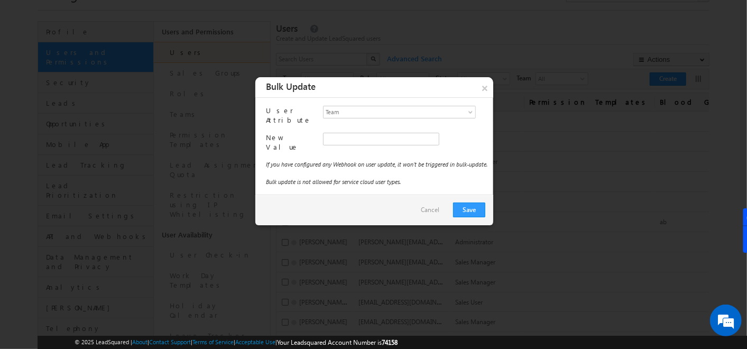
type input "f26bfe00-8d9c-11ec-8597-0681fe0b10f8"
click at [400, 113] on span "Team" at bounding box center [394, 111] width 143 height 11
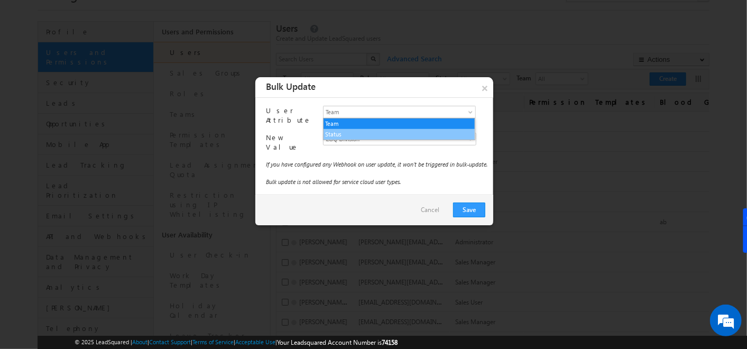
click at [377, 134] on li "Status" at bounding box center [399, 134] width 152 height 11
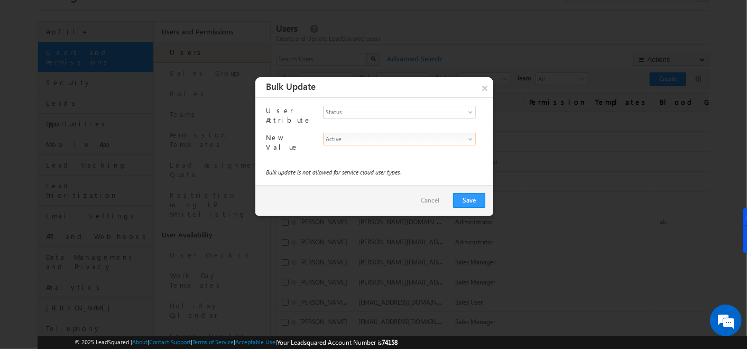
click at [377, 134] on span "Active" at bounding box center [394, 138] width 143 height 11
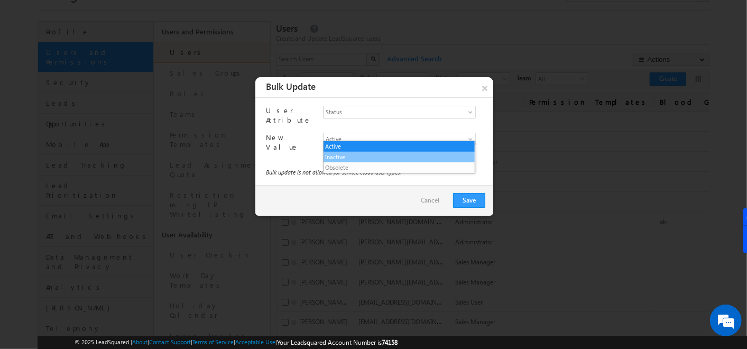
click at [356, 159] on li "Inactive" at bounding box center [399, 157] width 152 height 11
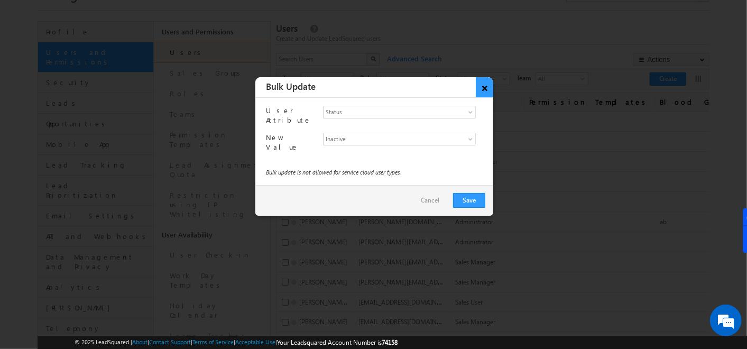
click at [485, 92] on button "×" at bounding box center [484, 87] width 17 height 20
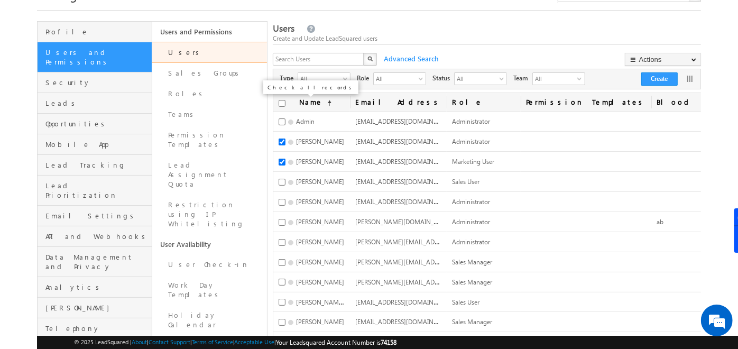
click at [285, 104] on input "checkbox" at bounding box center [282, 103] width 7 height 7
checkbox input "true"
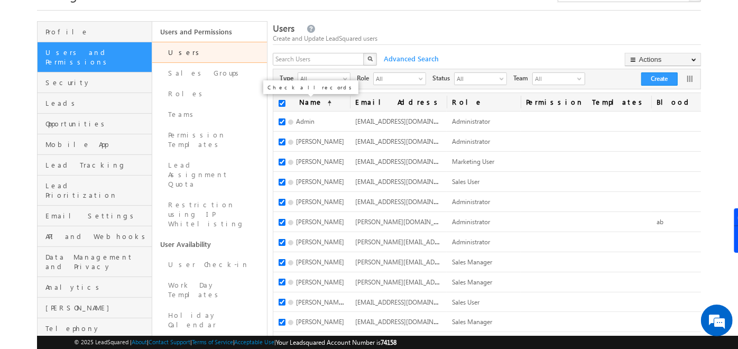
checkbox input "true"
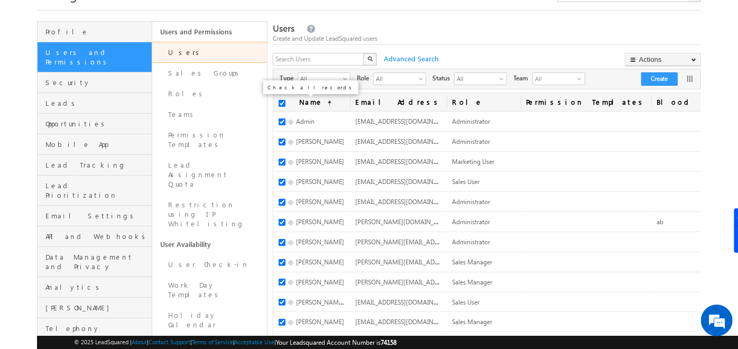
checkbox input "true"
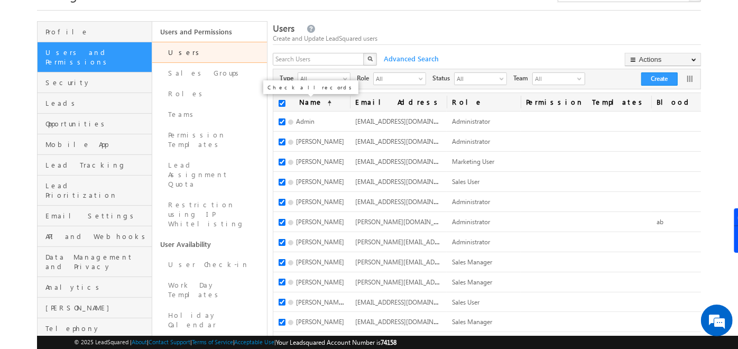
checkbox input "true"
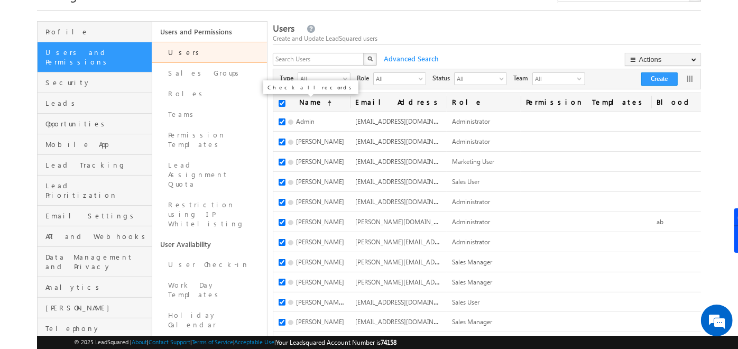
checkbox input "true"
click at [285, 104] on input "checkbox" at bounding box center [282, 103] width 7 height 7
checkbox input "false"
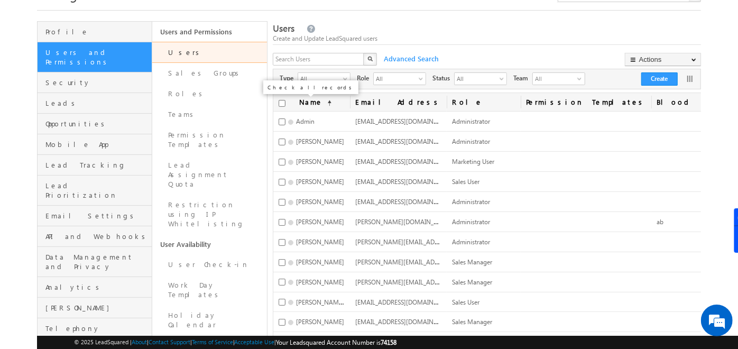
checkbox input "false"
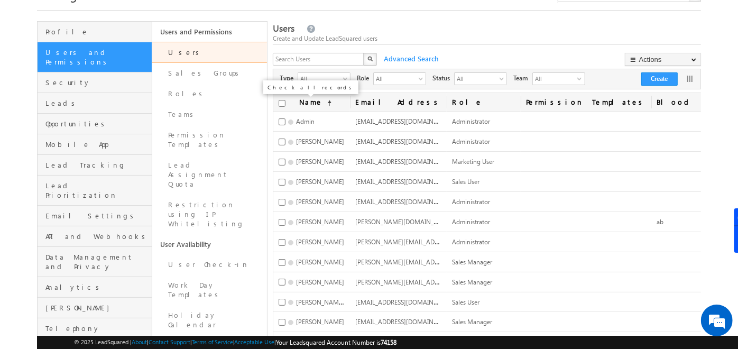
checkbox input "false"
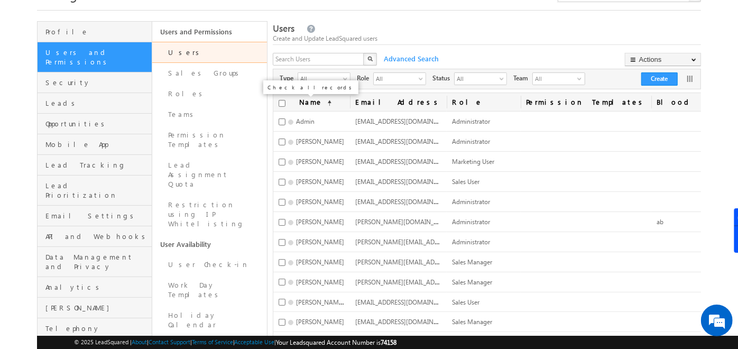
checkbox input "false"
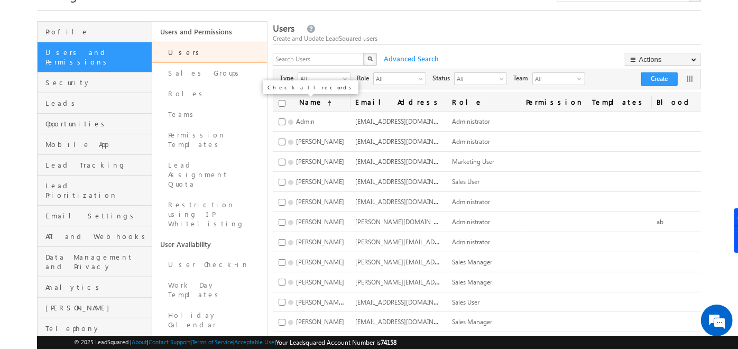
checkbox input "false"
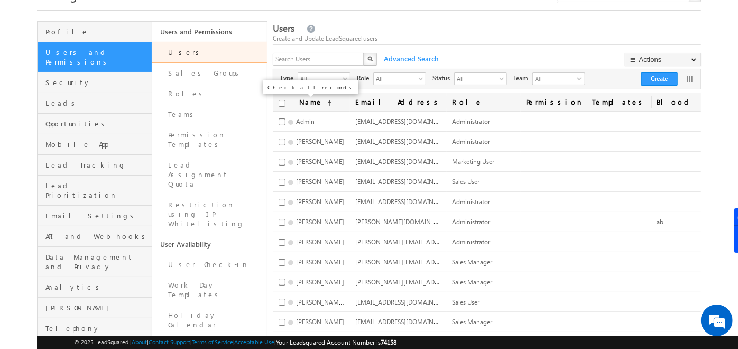
checkbox input "false"
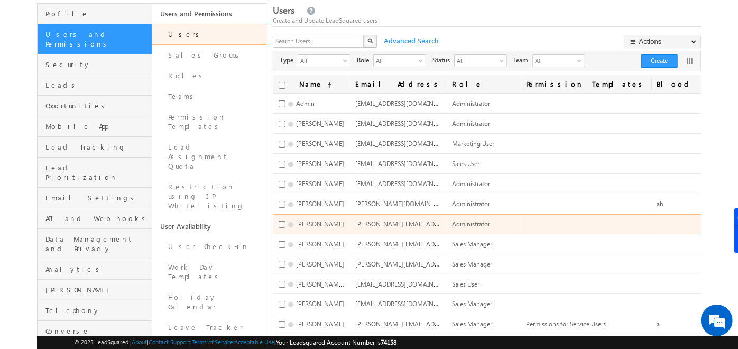
scroll to position [70, 0]
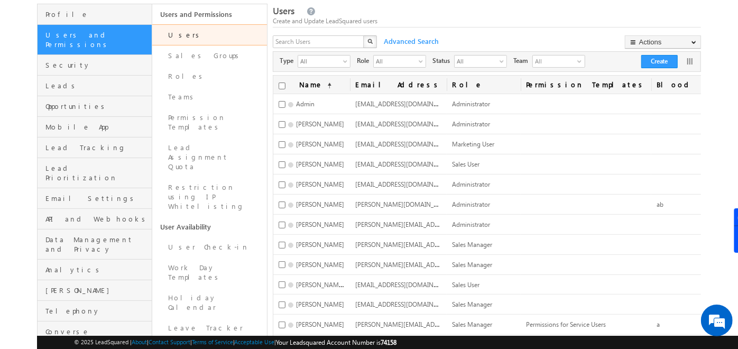
click at [564, 21] on div "Create and Update LeadSquared users" at bounding box center [487, 21] width 428 height 10
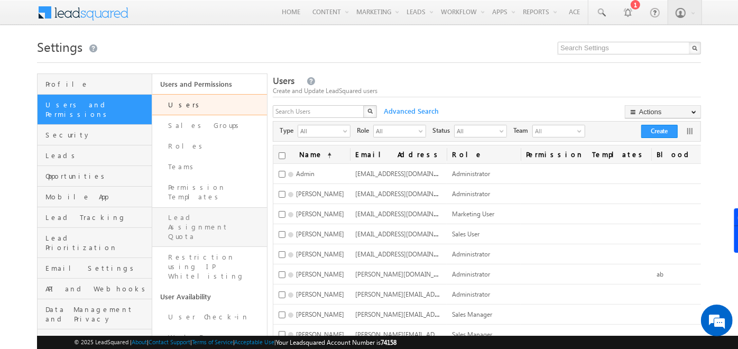
scroll to position [90, 0]
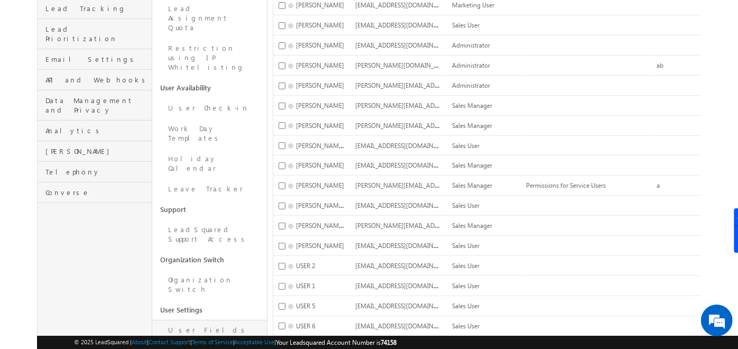
click at [208, 320] on link "User Fields" at bounding box center [209, 330] width 115 height 21
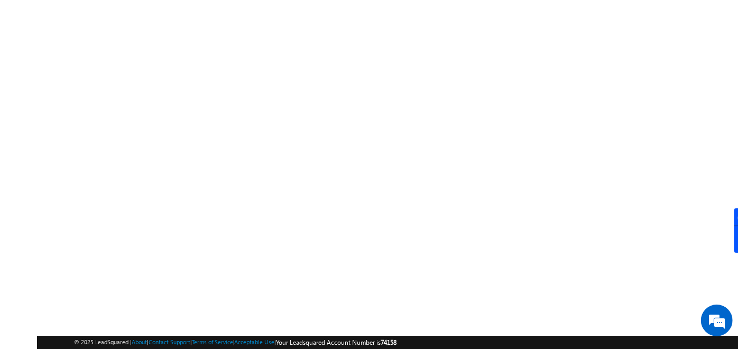
scroll to position [178, 0]
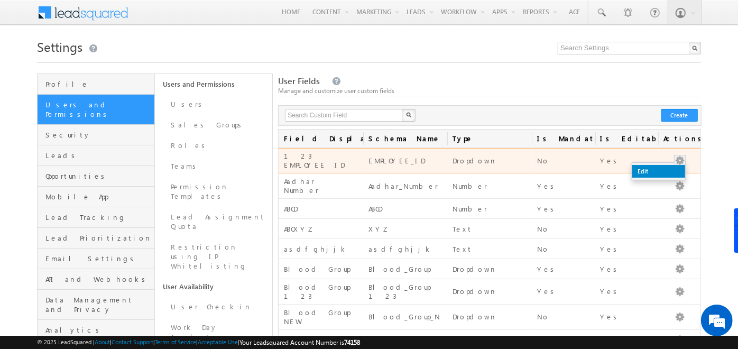
click at [646, 171] on link "Edit" at bounding box center [658, 171] width 53 height 13
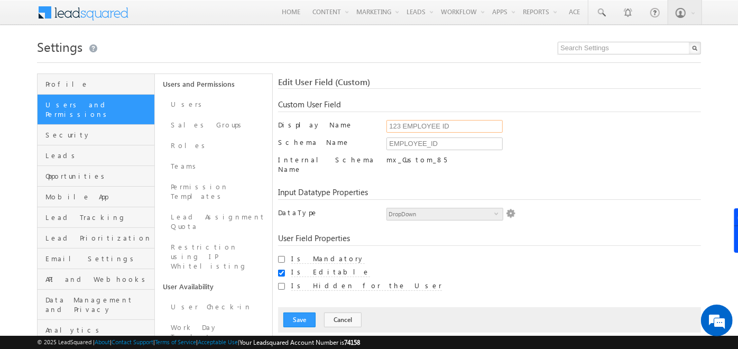
drag, startPoint x: 471, startPoint y: 122, endPoint x: 275, endPoint y: 135, distance: 196.6
click at [275, 135] on div "Profile Users and Permissions Security Leads Opportunities Mobile App Lead Trac…" at bounding box center [369, 306] width 664 height 467
type input "hjhjj"
drag, startPoint x: 404, startPoint y: 132, endPoint x: 369, endPoint y: 128, distance: 35.6
click at [369, 128] on div "Display Name hjhjj Only alphanumeric characters, space and underscore is allowe…" at bounding box center [489, 128] width 423 height 17
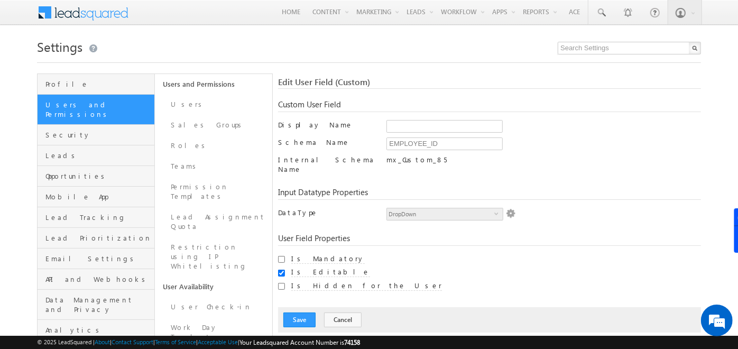
click at [429, 59] on div at bounding box center [369, 59] width 664 height 7
click at [413, 89] on div "Edit User Field (Custom) Custom User Field Display Name Only alphanumeric chara…" at bounding box center [489, 204] width 423 height 255
click at [340, 149] on div "Schema Name" at bounding box center [327, 144] width 98 height 15
click at [429, 146] on input "EMPLOYEE_ID" at bounding box center [444, 143] width 116 height 13
click at [457, 143] on input "EMPLOYEE_ID" at bounding box center [444, 143] width 116 height 13
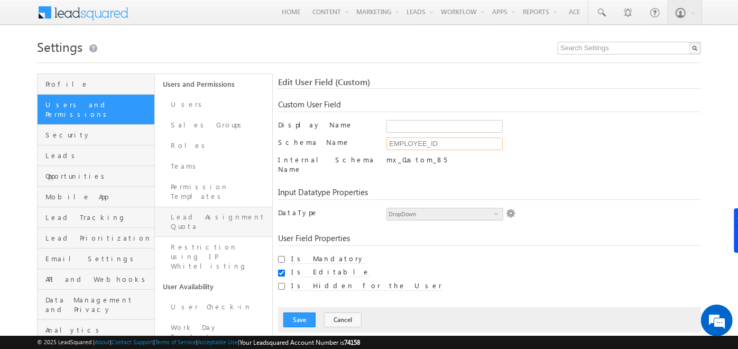
scroll to position [153, 0]
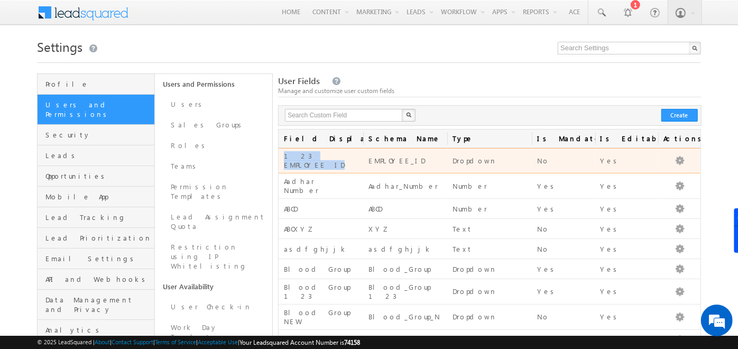
drag, startPoint x: 346, startPoint y: 160, endPoint x: 284, endPoint y: 156, distance: 61.9
click at [284, 156] on div "123 EMPLOYEE ID" at bounding box center [321, 161] width 74 height 20
copy div "123 EMPLOYEE ID"
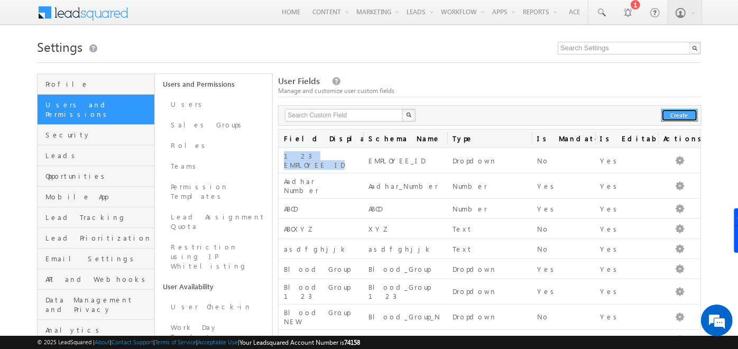
click at [669, 117] on button "Create" at bounding box center [679, 115] width 36 height 13
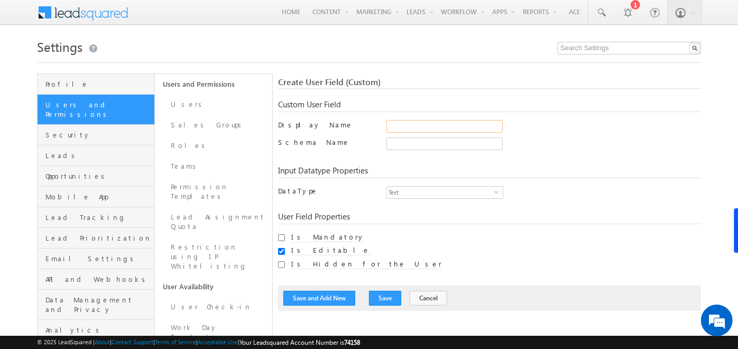
click at [428, 128] on input "Display Name" at bounding box center [444, 126] width 116 height 13
paste input "123 EMPLOYEE ID"
type input "123 EMPLOYEE ID"
click at [567, 159] on div "Create User Field (Custom) Custom User Field Display Name 123 EMPLOYEE ID Only …" at bounding box center [489, 194] width 423 height 234
click at [381, 292] on button "Save" at bounding box center [385, 298] width 32 height 15
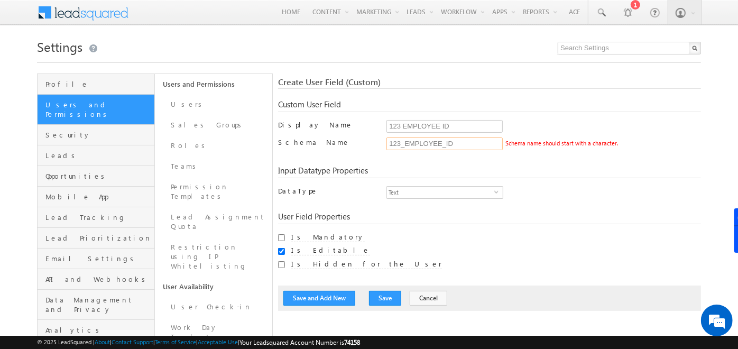
click at [395, 145] on input "123_EMPLOYEE_ID" at bounding box center [444, 143] width 116 height 13
type input "A3_EMPLOYEE_ID"
click at [383, 295] on button "Save" at bounding box center [385, 298] width 32 height 15
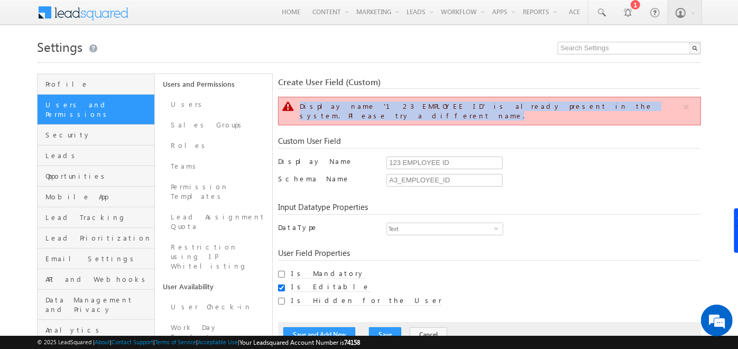
drag, startPoint x: 299, startPoint y: 108, endPoint x: 597, endPoint y: 108, distance: 298.1
click at [597, 108] on div "Display name '123 EMPLOYEE ID' is already present in the system. Please try a d…" at bounding box center [491, 110] width 382 height 19
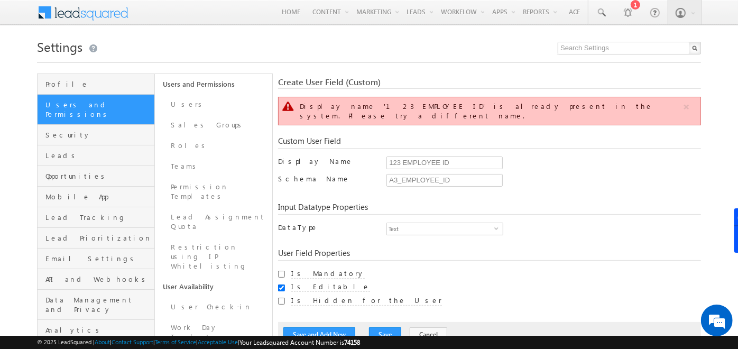
drag, startPoint x: 597, startPoint y: 108, endPoint x: 585, endPoint y: 151, distance: 44.0
click at [585, 156] on div "123 EMPLOYEE ID Only alphanumeric characters, space and underscore is allowed. …" at bounding box center [543, 164] width 314 height 17
click at [201, 118] on link "Sales Groups" at bounding box center [213, 125] width 117 height 21
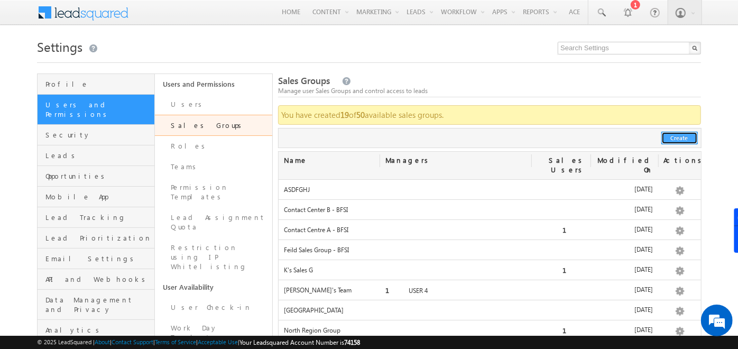
click at [695, 135] on button "Create" at bounding box center [679, 138] width 36 height 13
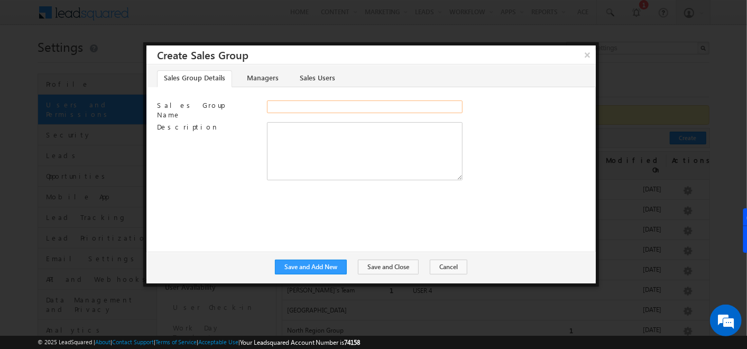
click at [288, 106] on input "Sales Group Name" at bounding box center [365, 106] width 196 height 13
type input "[PERSON_NAME]'s Group"
click at [303, 134] on textarea "Description" at bounding box center [365, 151] width 196 height 58
click at [265, 81] on link "Managers" at bounding box center [262, 78] width 45 height 17
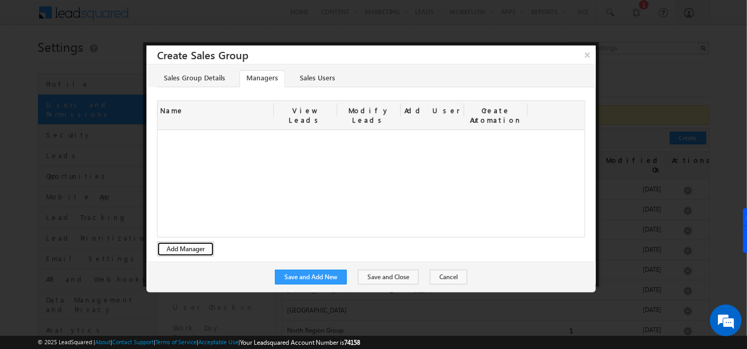
click at [189, 242] on button "Add Manager" at bounding box center [185, 249] width 57 height 15
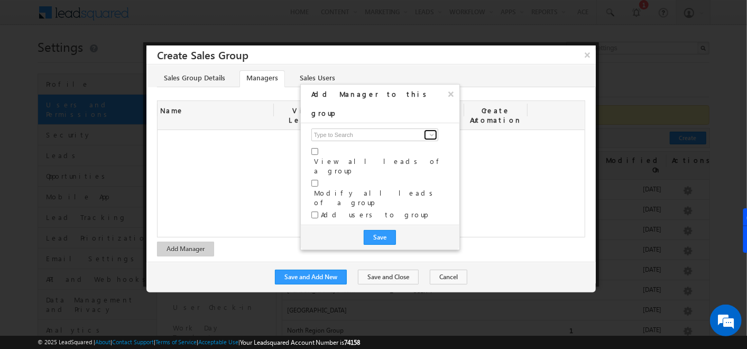
click at [427, 129] on link at bounding box center [430, 134] width 13 height 11
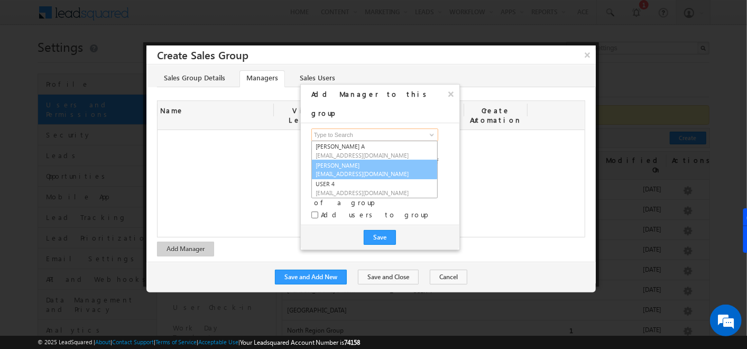
click at [353, 170] on span "[EMAIL_ADDRESS][DOMAIN_NAME]" at bounding box center [363, 174] width 95 height 8
type input "[PERSON_NAME]"
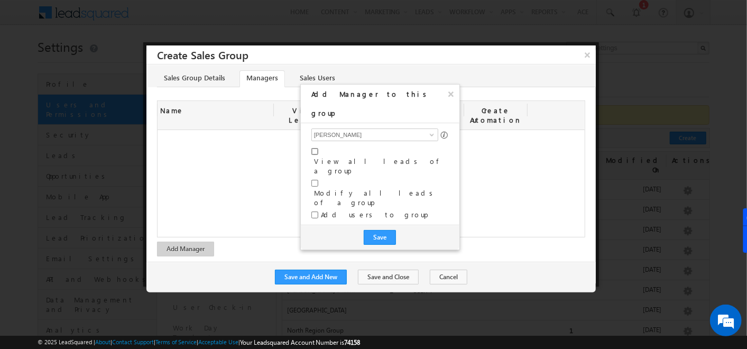
click at [318, 148] on input "checkbox" at bounding box center [314, 151] width 7 height 7
checkbox input "true"
click at [314, 180] on input "checkbox" at bounding box center [314, 183] width 7 height 7
checkbox input "true"
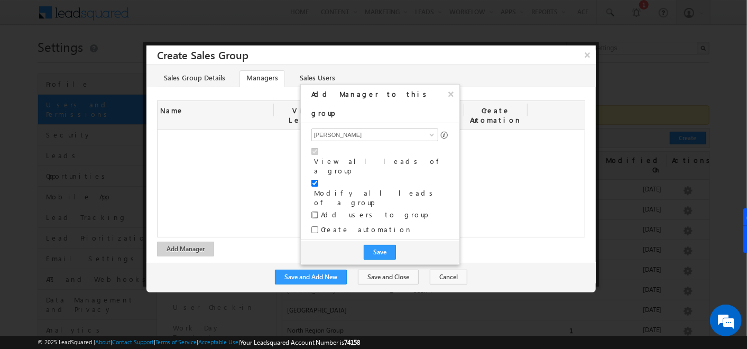
click at [313, 211] on input "checkbox" at bounding box center [314, 214] width 7 height 7
click at [318, 211] on input "checkbox" at bounding box center [314, 214] width 7 height 7
click at [316, 211] on input "checkbox" at bounding box center [314, 214] width 7 height 7
checkbox input "true"
click at [315, 226] on input "Create automation" at bounding box center [314, 229] width 7 height 7
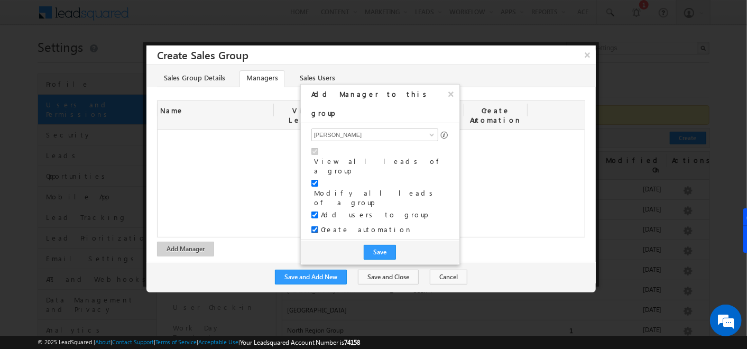
click at [315, 226] on input "Create automation" at bounding box center [314, 229] width 7 height 7
checkbox input "false"
click at [375, 245] on button "Save" at bounding box center [380, 252] width 32 height 15
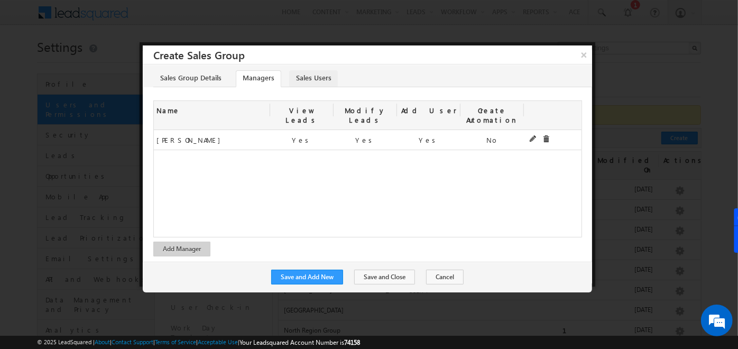
click at [309, 77] on link "Sales Users" at bounding box center [313, 78] width 49 height 17
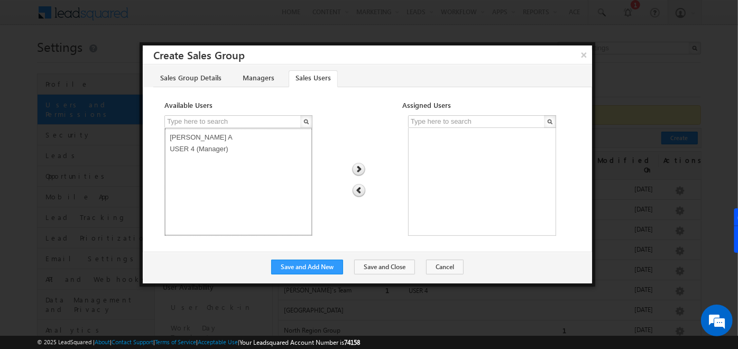
drag, startPoint x: 223, startPoint y: 158, endPoint x: 214, endPoint y: 136, distance: 23.0
click at [214, 136] on select "Priya Sri Bharathi A USER 4 (Manager)" at bounding box center [238, 182] width 148 height 108
drag, startPoint x: 214, startPoint y: 136, endPoint x: 215, endPoint y: 156, distance: 20.1
select select "f39dea84-a889-11ef-be59-0259d35f5843"
click at [215, 156] on select "Priya Sri Bharathi A USER 4 (Manager)" at bounding box center [238, 182] width 148 height 108
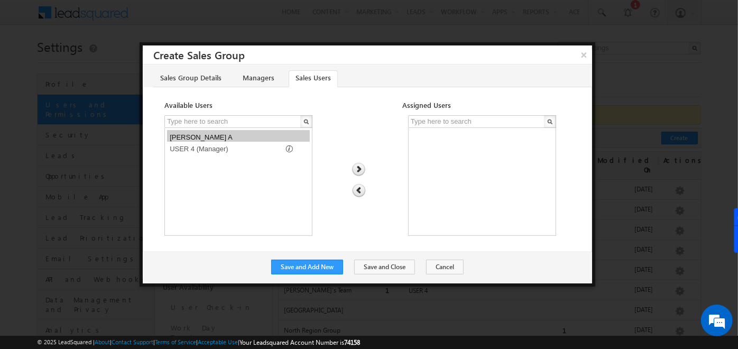
click at [362, 169] on img at bounding box center [358, 170] width 14 height 14
select select
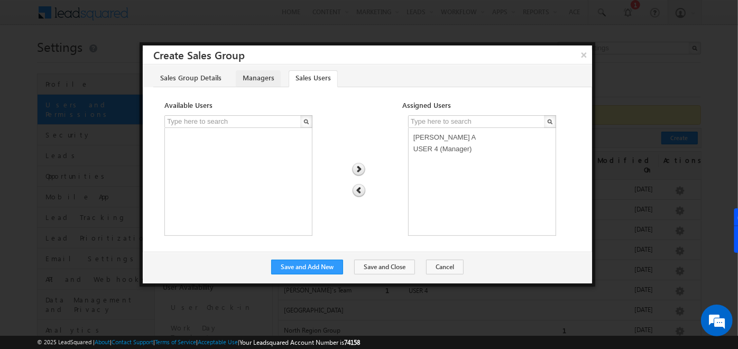
click at [249, 80] on link "Managers" at bounding box center [258, 78] width 45 height 17
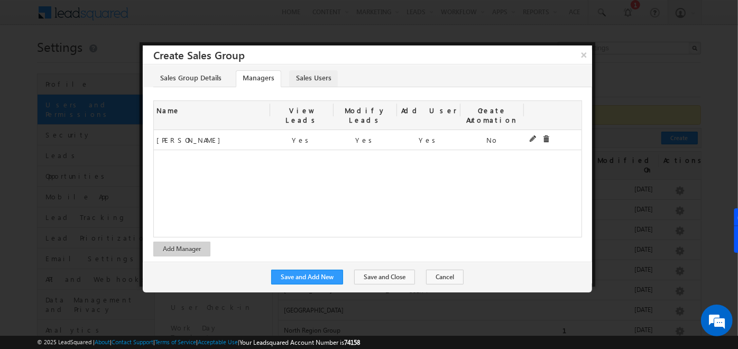
click at [294, 84] on link "Sales Users" at bounding box center [313, 78] width 49 height 17
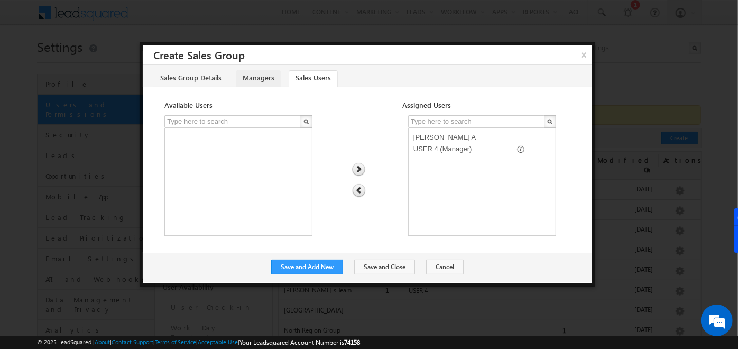
click at [269, 75] on link "Managers" at bounding box center [258, 78] width 45 height 17
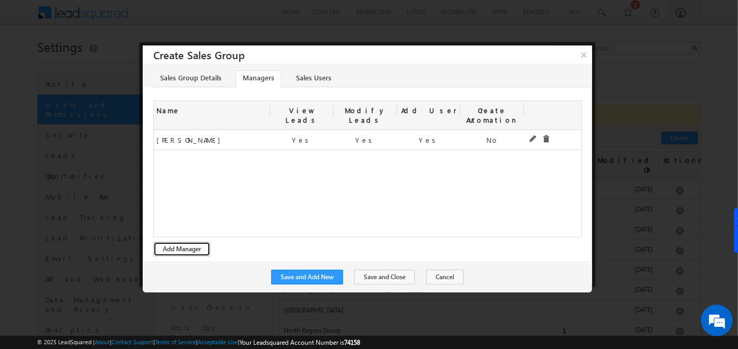
click at [168, 242] on button "Add Manager" at bounding box center [181, 249] width 57 height 15
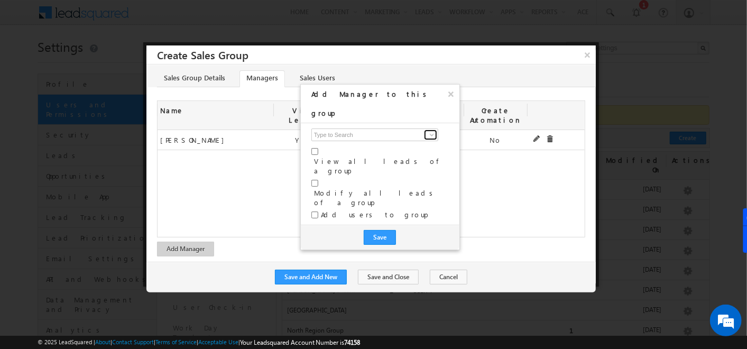
click at [430, 131] on span at bounding box center [432, 135] width 8 height 8
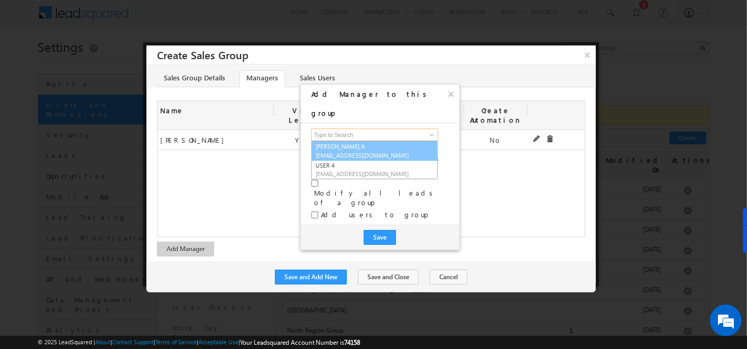
click at [335, 151] on span "priyasri1872@gmail.com" at bounding box center [363, 155] width 95 height 8
type input "Priya Sri Bharathi A"
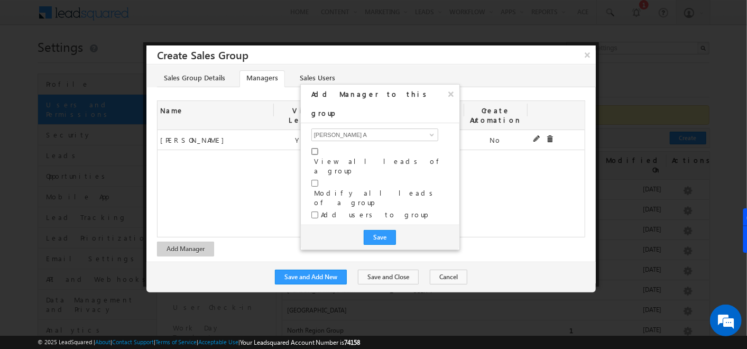
click at [315, 148] on input "checkbox" at bounding box center [314, 151] width 7 height 7
checkbox input "true"
click at [315, 180] on input "checkbox" at bounding box center [314, 183] width 7 height 7
checkbox input "true"
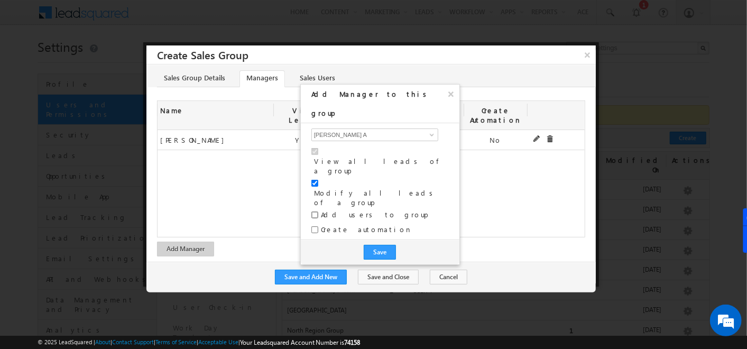
click at [316, 211] on input "checkbox" at bounding box center [314, 214] width 7 height 7
checkbox input "true"
click at [375, 245] on button "Save" at bounding box center [380, 252] width 32 height 15
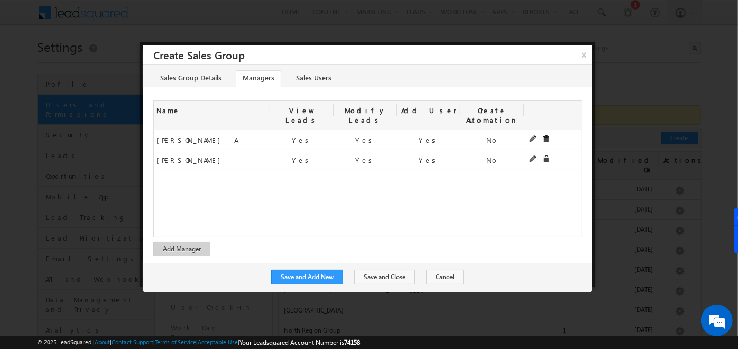
click at [308, 89] on div "Sales Group Details Managers Sales Users Sales Group Name Abdul's Group Descrip…" at bounding box center [367, 162] width 449 height 197
click at [307, 86] on link "Sales Users" at bounding box center [313, 78] width 49 height 17
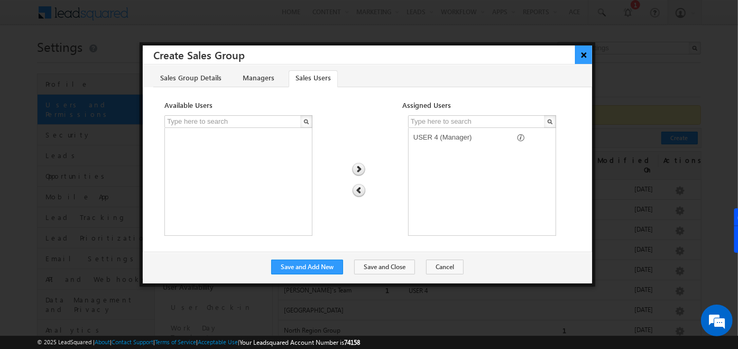
click at [578, 59] on button "×" at bounding box center [583, 54] width 17 height 18
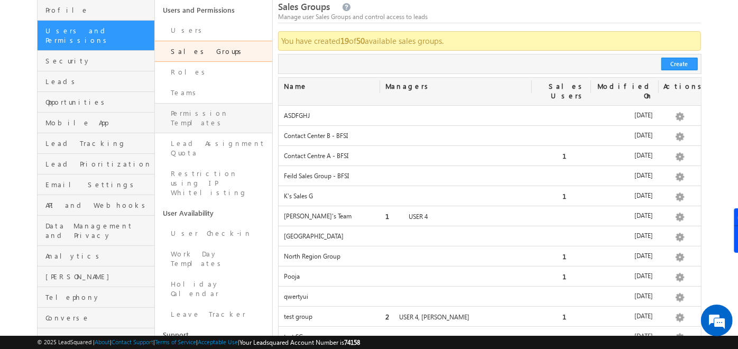
scroll to position [76, 0]
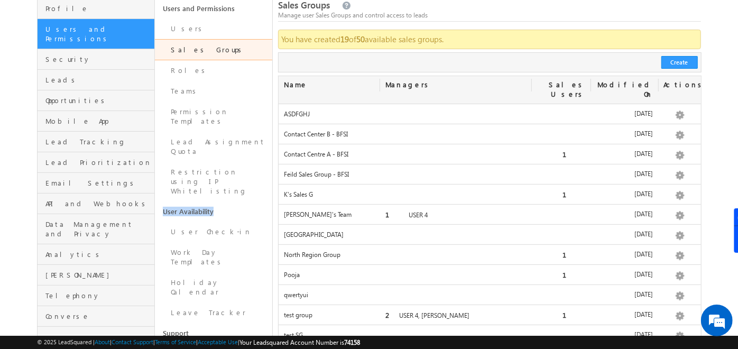
drag, startPoint x: 159, startPoint y: 171, endPoint x: 214, endPoint y: 174, distance: 55.6
click at [214, 201] on link "User Availability" at bounding box center [213, 211] width 117 height 20
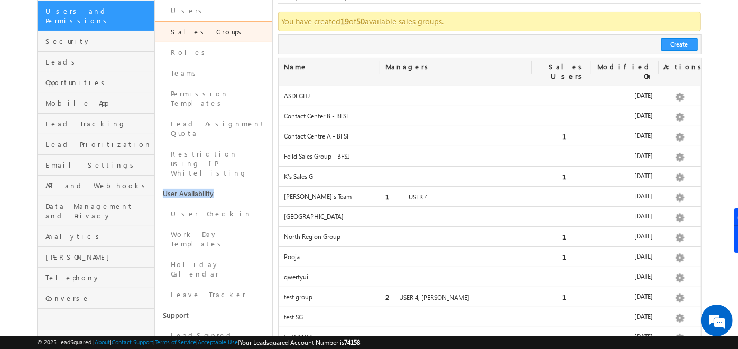
scroll to position [98, 0]
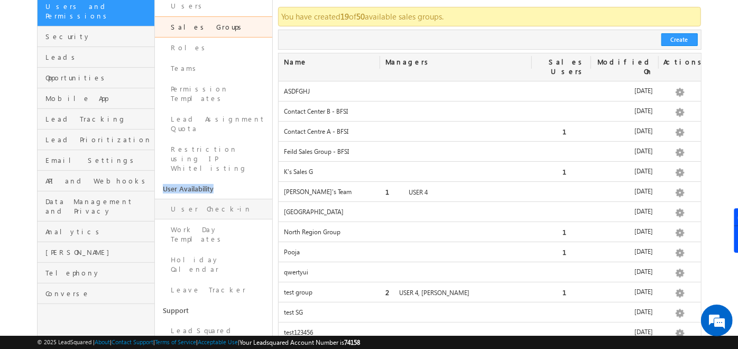
click at [196, 199] on link "User Check-in" at bounding box center [213, 209] width 117 height 21
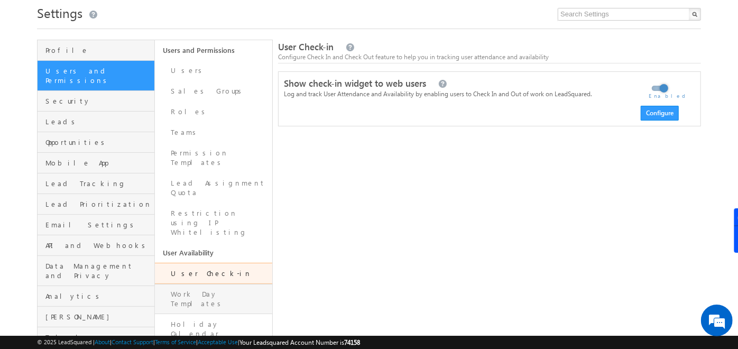
click at [228, 284] on link "Work Day Templates" at bounding box center [213, 299] width 117 height 30
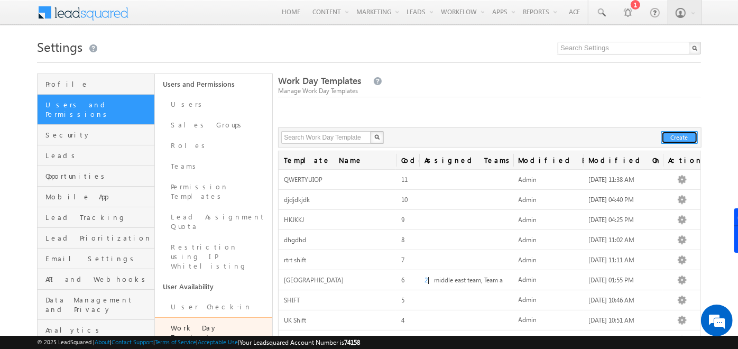
click at [686, 141] on button "Create" at bounding box center [679, 137] width 36 height 13
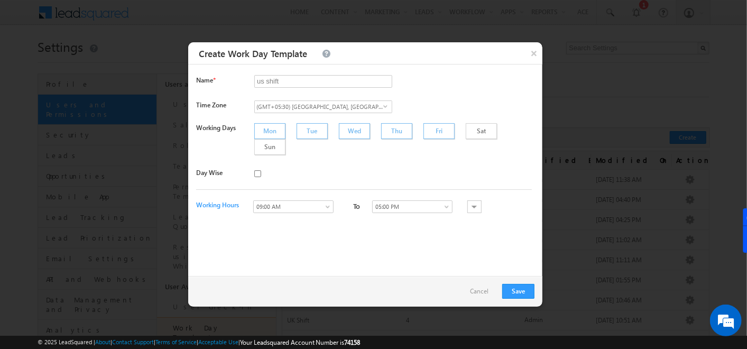
type input "us shift"
click at [264, 168] on div at bounding box center [395, 175] width 283 height 15
click at [539, 49] on button "×" at bounding box center [533, 53] width 17 height 22
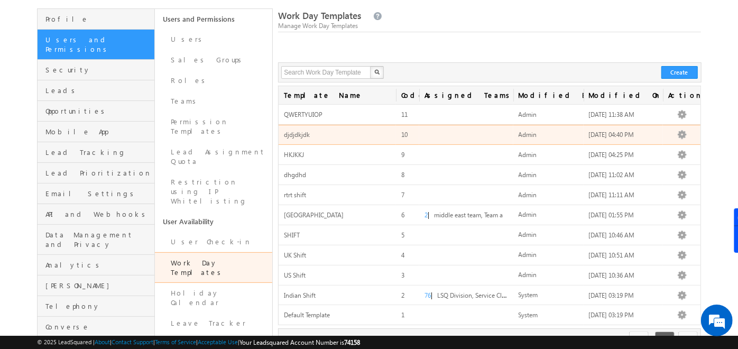
scroll to position [74, 0]
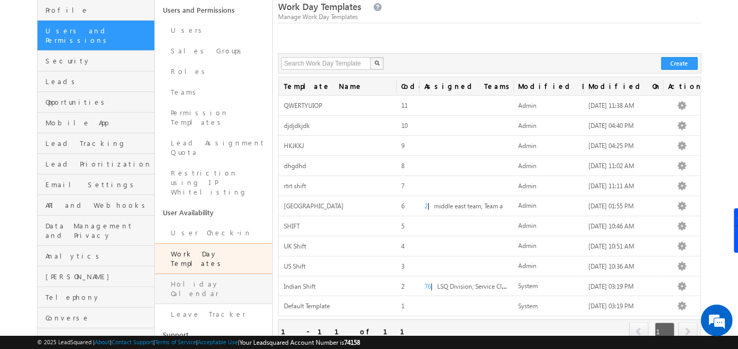
click at [205, 274] on link "Holiday Calendar" at bounding box center [213, 289] width 117 height 30
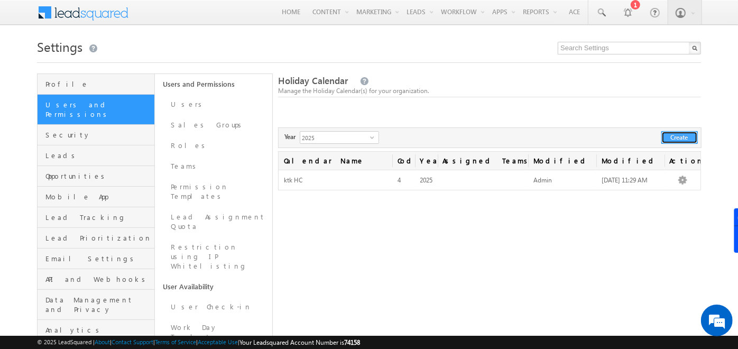
click at [678, 140] on button "Create" at bounding box center [679, 137] width 36 height 13
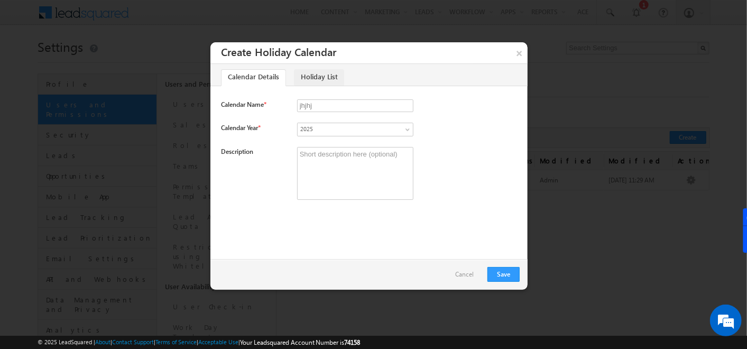
type input "jhjhj"
click at [312, 70] on link "Holiday List" at bounding box center [319, 77] width 50 height 17
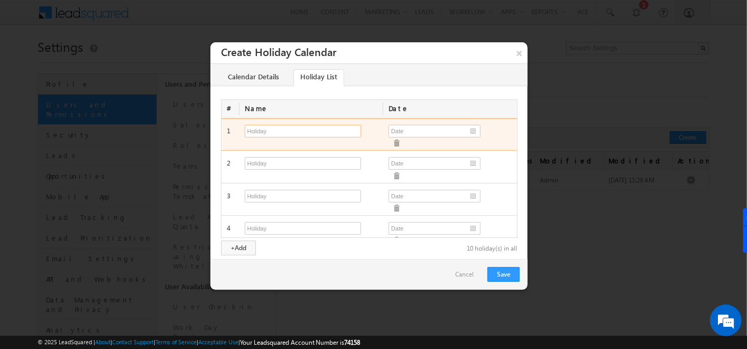
click at [275, 131] on input "text" at bounding box center [303, 131] width 116 height 13
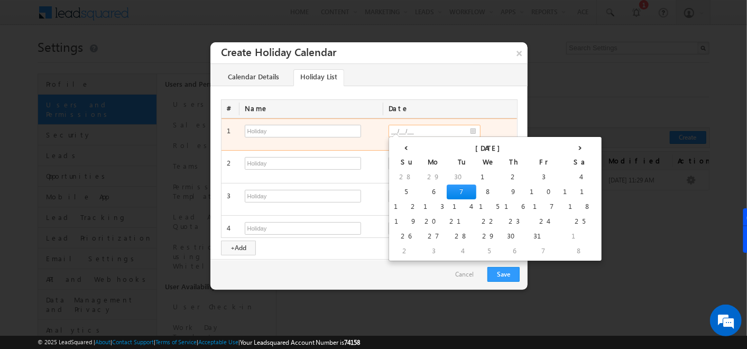
click at [469, 134] on input "__/__/__" at bounding box center [434, 131] width 92 height 13
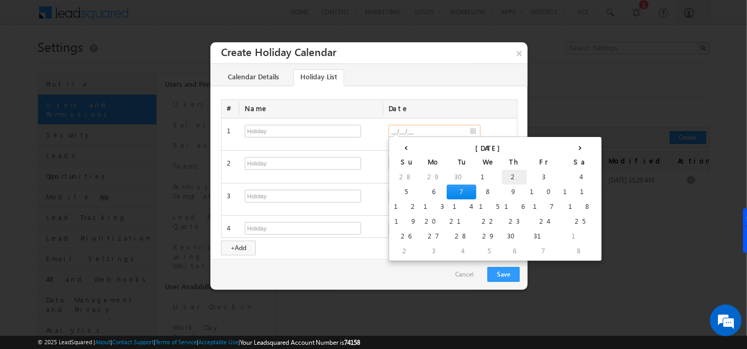
click at [502, 181] on td "2" at bounding box center [514, 177] width 25 height 15
type input "10/02/25"
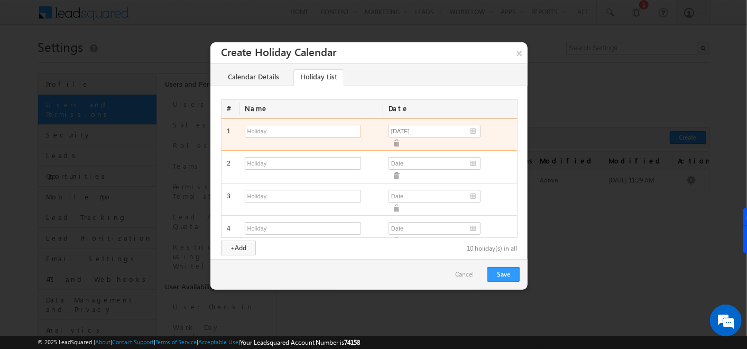
click at [312, 126] on input "text" at bounding box center [303, 131] width 116 height 13
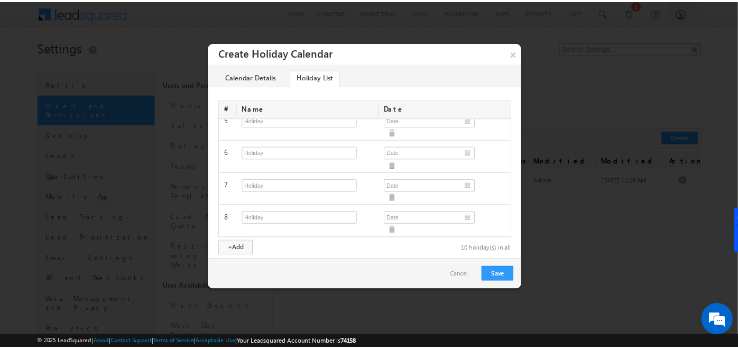
scroll to position [141, 0]
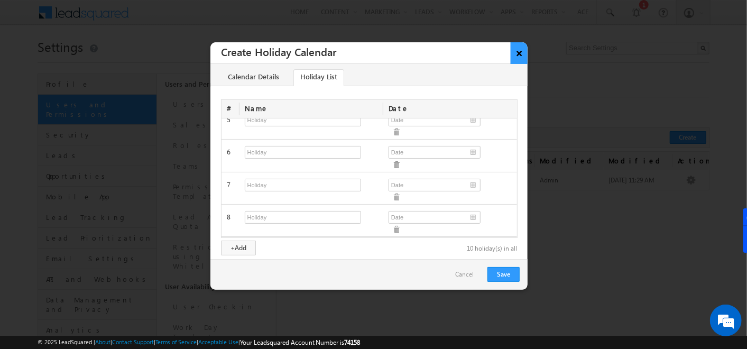
click at [513, 50] on button "×" at bounding box center [519, 53] width 17 height 22
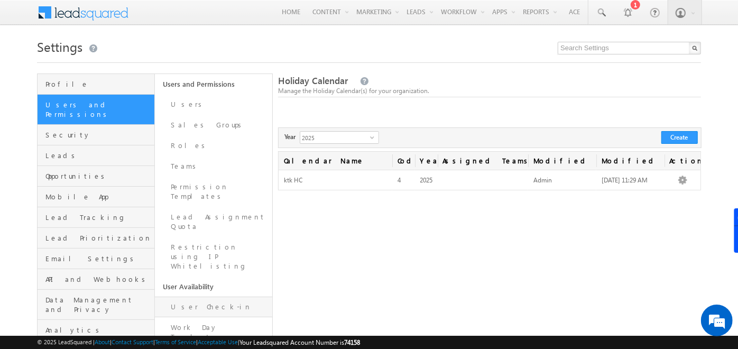
scroll to position [74, 0]
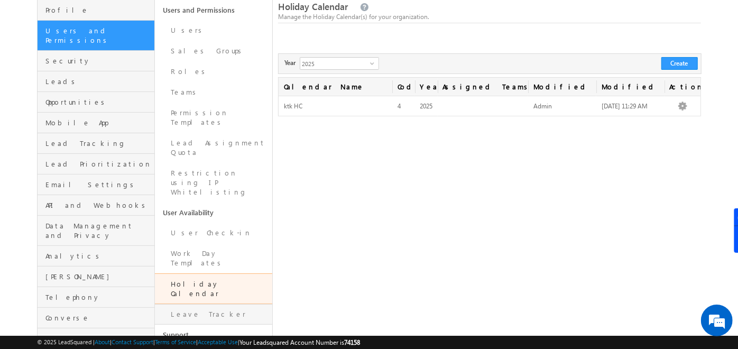
click at [217, 304] on link "Leave Tracker" at bounding box center [213, 314] width 117 height 21
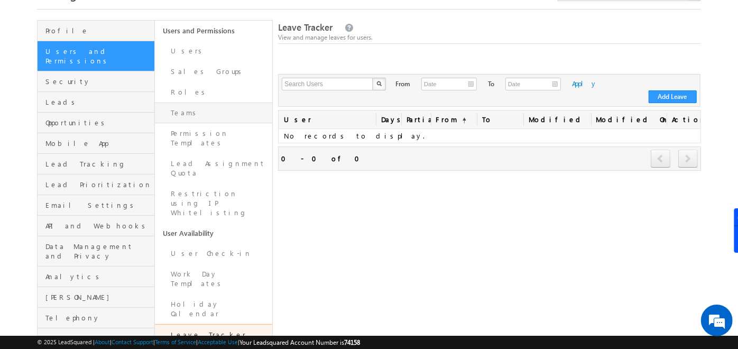
click at [193, 111] on link "Teams" at bounding box center [213, 113] width 117 height 21
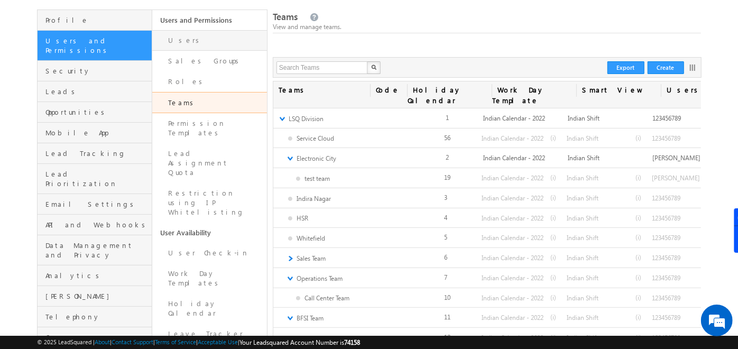
click at [177, 40] on link "Users" at bounding box center [209, 40] width 115 height 21
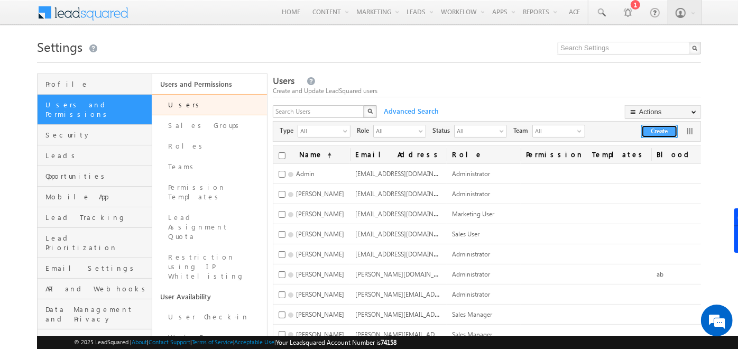
click at [643, 128] on button "Create" at bounding box center [659, 131] width 36 height 13
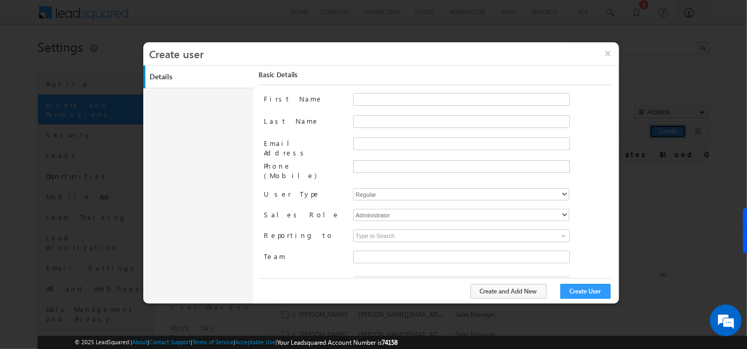
type input "f26bfe00-8d9c-11ec-8597-0681fe0b10f8"
click at [412, 251] on span "LSQ Division" at bounding box center [435, 257] width 162 height 12
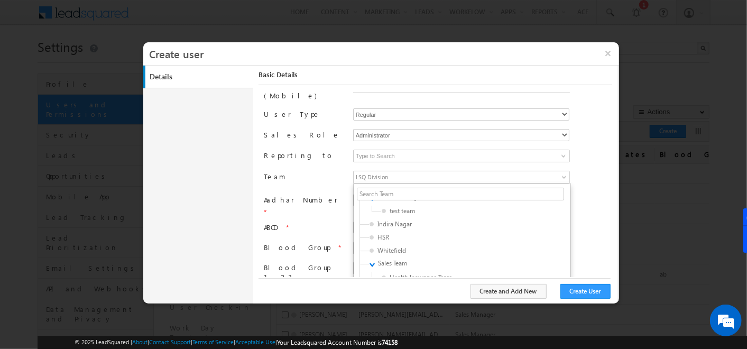
scroll to position [23, 0]
click at [270, 150] on label "Reporting to" at bounding box center [304, 155] width 80 height 11
click at [388, 150] on input at bounding box center [461, 156] width 217 height 13
click at [561, 152] on span at bounding box center [563, 156] width 8 height 8
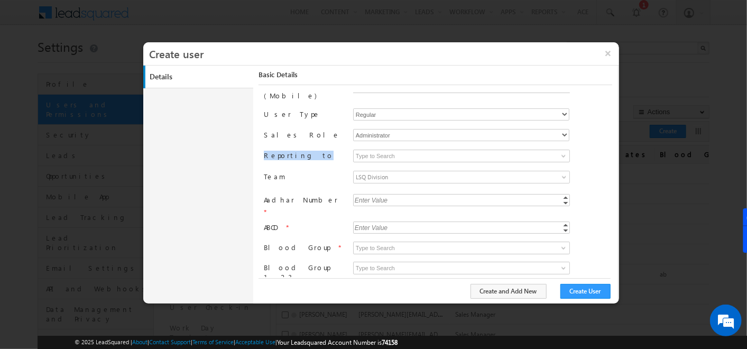
drag, startPoint x: 261, startPoint y: 147, endPoint x: 308, endPoint y: 147, distance: 46.5
click at [308, 147] on div "Basic Details First Name Last Name Email Address Phone (Mobile) User Type Regul…" at bounding box center [437, 180] width 359 height 229
drag, startPoint x: 308, startPoint y: 147, endPoint x: 384, endPoint y: 145, distance: 76.7
click at [384, 150] on input at bounding box center [461, 156] width 217 height 13
click at [559, 152] on span at bounding box center [563, 156] width 8 height 8
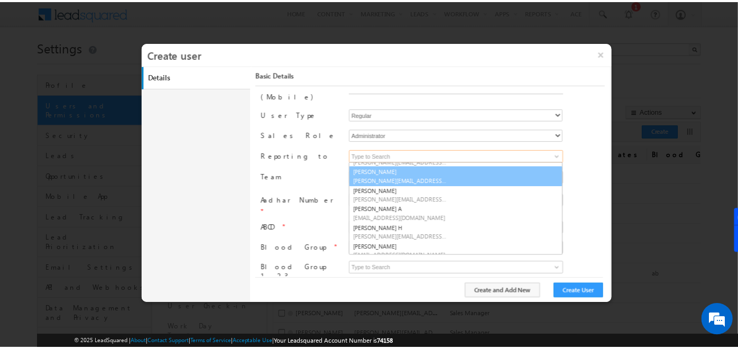
scroll to position [62, 0]
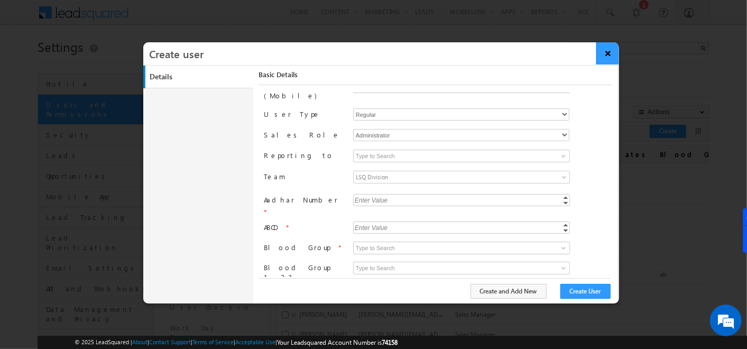
click at [602, 51] on button "×" at bounding box center [607, 53] width 23 height 22
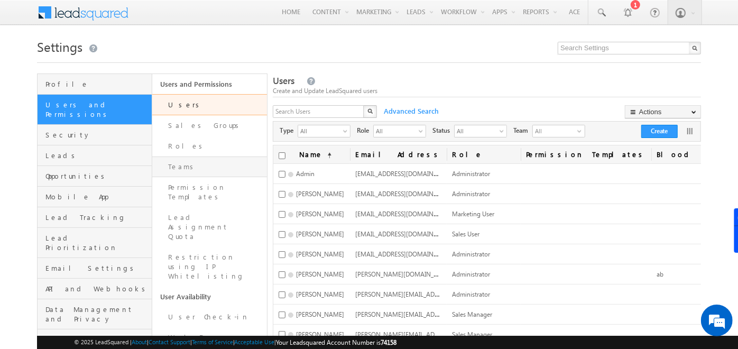
click at [200, 164] on link "Teams" at bounding box center [209, 166] width 115 height 21
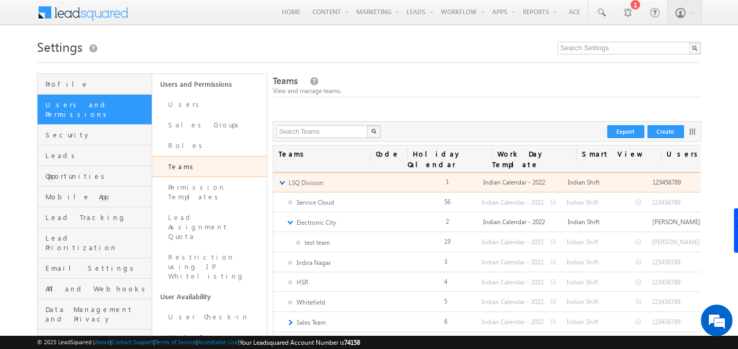
click at [284, 178] on link "▼" at bounding box center [282, 182] width 7 height 9
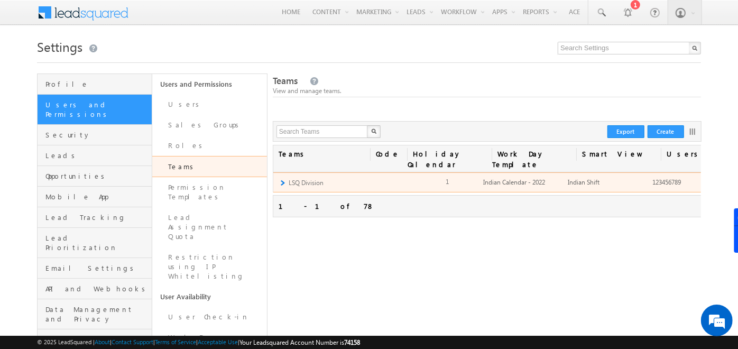
click at [277, 172] on div "► LSQ Division Edit Add Team Apply Lead Details View Apply Holiday Calendar App…" at bounding box center [570, 182] width 595 height 20
click at [286, 172] on div "► LSQ Division Edit Add Team Apply Lead Details View Apply Holiday Calendar App…" at bounding box center [570, 182] width 595 height 20
click at [284, 178] on link "►" at bounding box center [282, 182] width 7 height 9
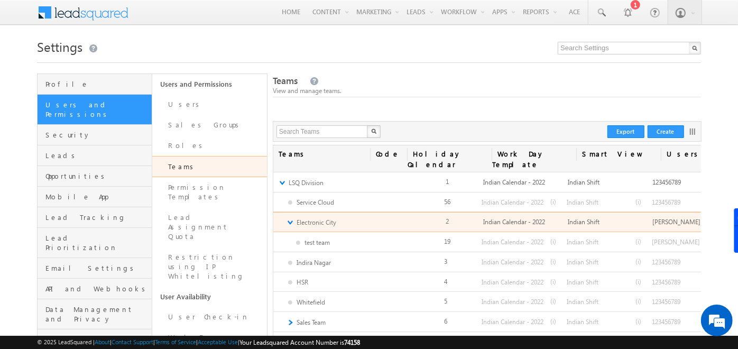
click at [289, 217] on div "▼ Electronic City Edit Add Team Apply Lead Details View Apply Holiday Calendar …" at bounding box center [570, 222] width 595 height 20
click at [289, 218] on link "▼" at bounding box center [289, 222] width 7 height 9
click at [289, 218] on link "►" at bounding box center [289, 222] width 7 height 9
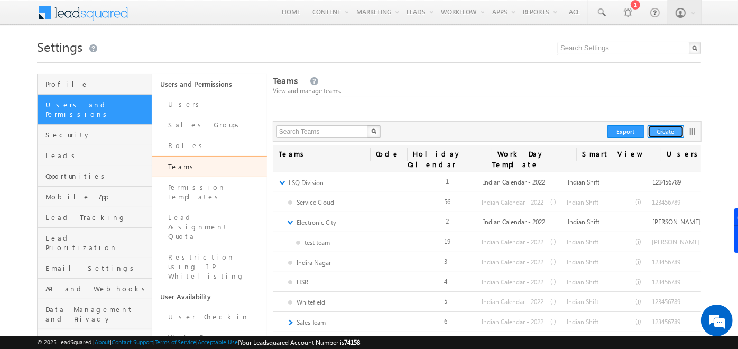
click at [657, 132] on button "Create" at bounding box center [665, 131] width 36 height 13
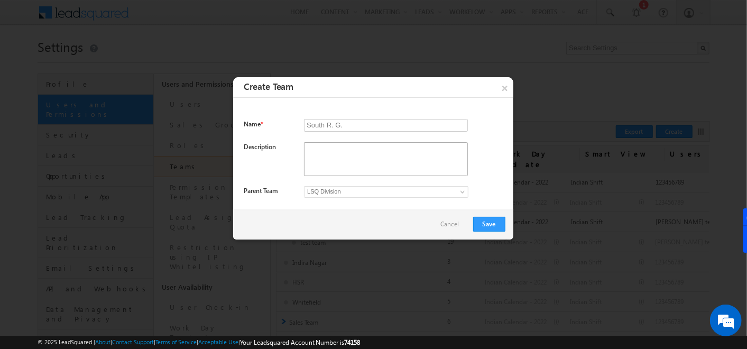
type input "South R. G."
click at [328, 158] on textarea at bounding box center [386, 159] width 164 height 34
click at [363, 126] on input "South R. G." at bounding box center [386, 125] width 164 height 13
click at [361, 142] on textarea "To enrich screen reader interactions, please activate Accessibility in Grammarl…" at bounding box center [386, 159] width 164 height 34
paste textarea "South R. G."
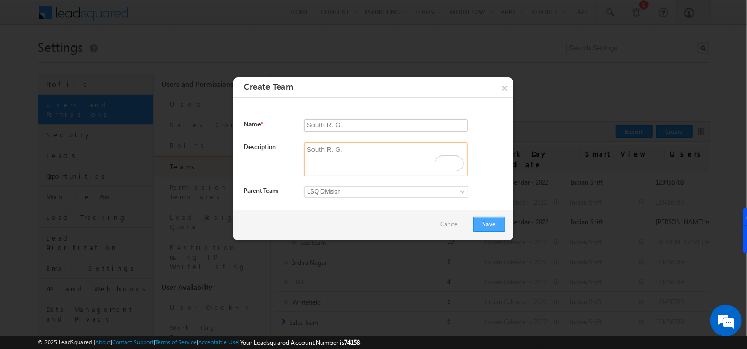
type textarea "South R. G."
click at [494, 222] on button "Save" at bounding box center [489, 224] width 32 height 15
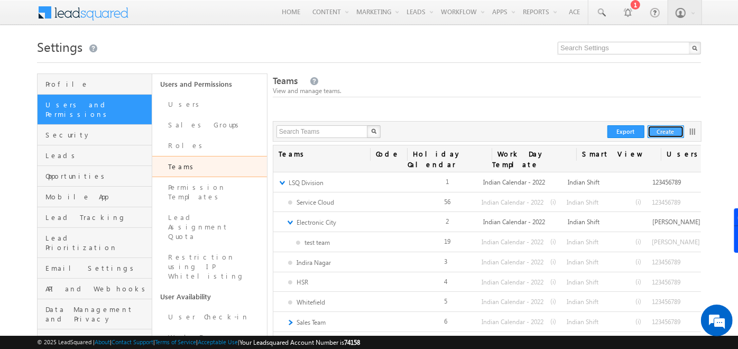
click at [672, 134] on button "Create" at bounding box center [665, 131] width 36 height 13
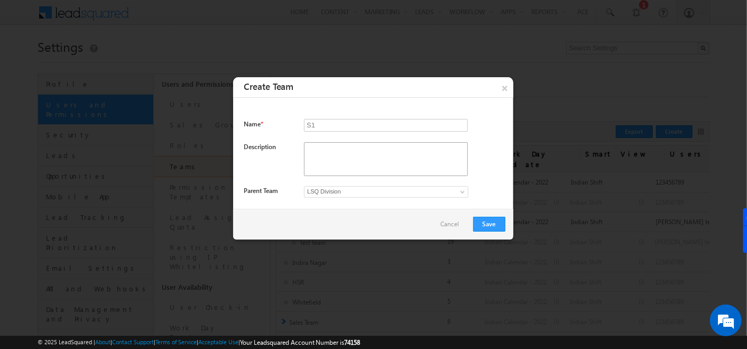
type input "S1"
click at [388, 163] on textarea "To enrich screen reader interactions, please activate Accessibility in Grammarl…" at bounding box center [386, 159] width 164 height 34
type textarea "S1"
click at [358, 191] on span "LSQ Division" at bounding box center [376, 192] width 144 height 10
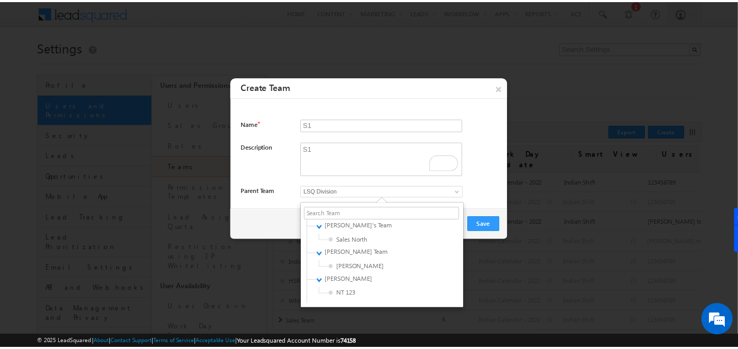
scroll to position [979, 0]
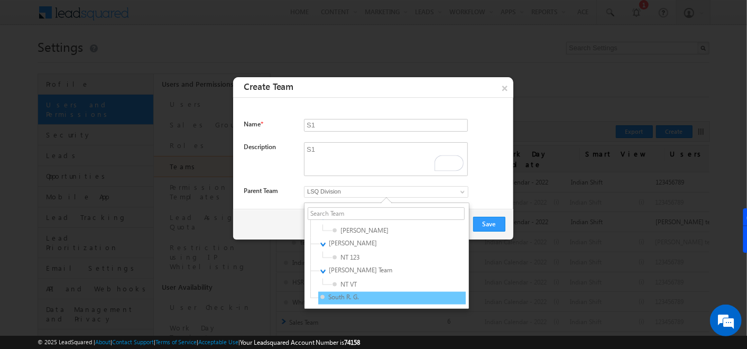
click at [342, 299] on span "South R. G." at bounding box center [370, 297] width 100 height 10
type input "b64f1c92-a34e-11f0-9fe1-0259d35f5843"
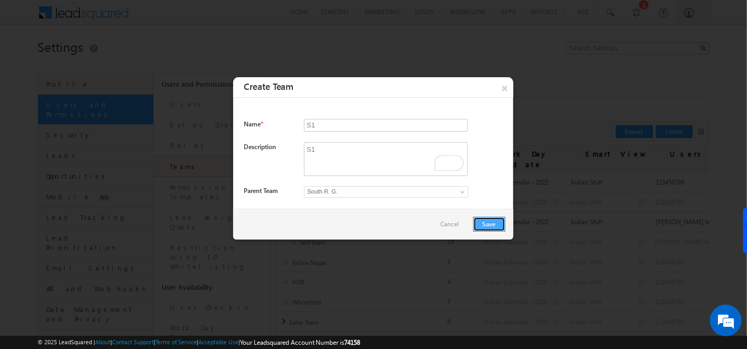
click at [478, 225] on button "Save" at bounding box center [489, 224] width 32 height 15
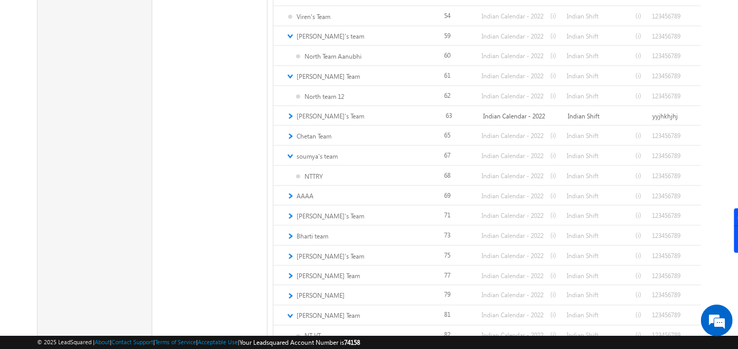
scroll to position [1033, 0]
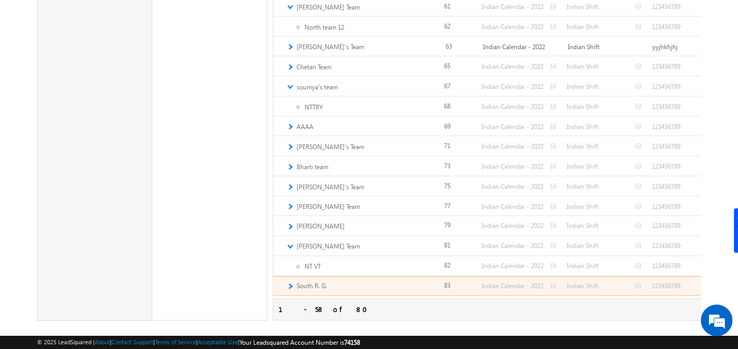
click at [291, 282] on link "►" at bounding box center [289, 286] width 7 height 9
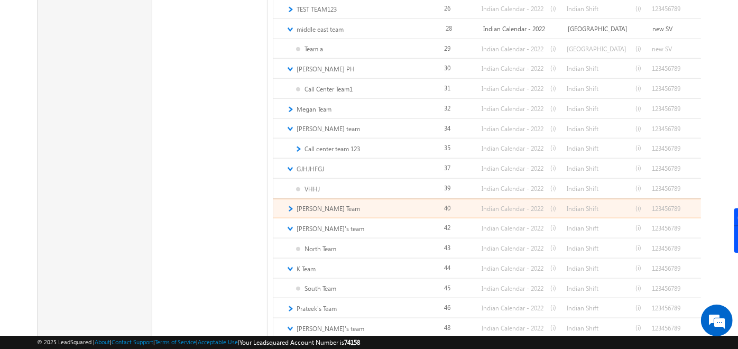
scroll to position [551, 0]
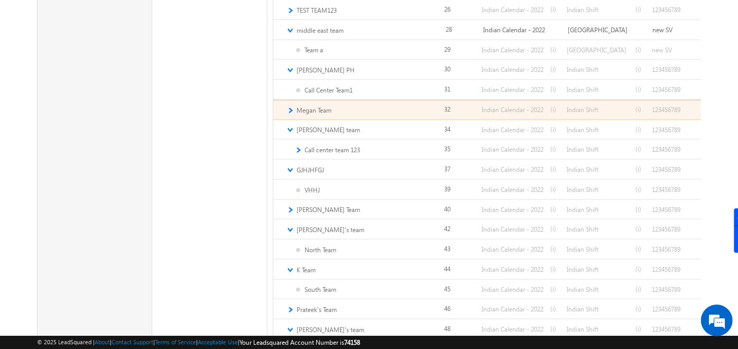
click at [294, 100] on div "► Megan Team Edit Add Team Apply Lead Details View Apply Holiday Calendar Apply…" at bounding box center [570, 110] width 595 height 20
click at [291, 106] on link "►" at bounding box center [289, 110] width 7 height 9
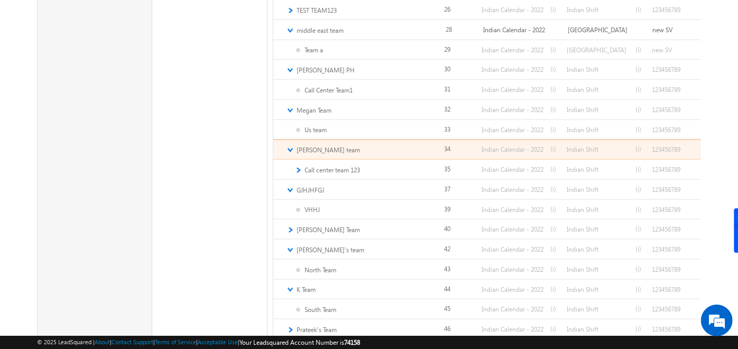
scroll to position [658, 0]
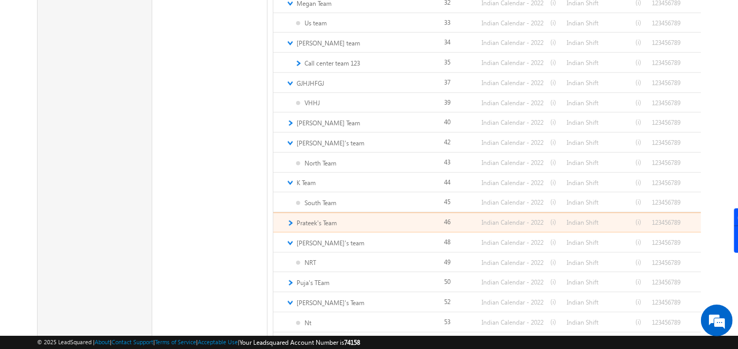
click at [292, 218] on link "►" at bounding box center [289, 222] width 7 height 9
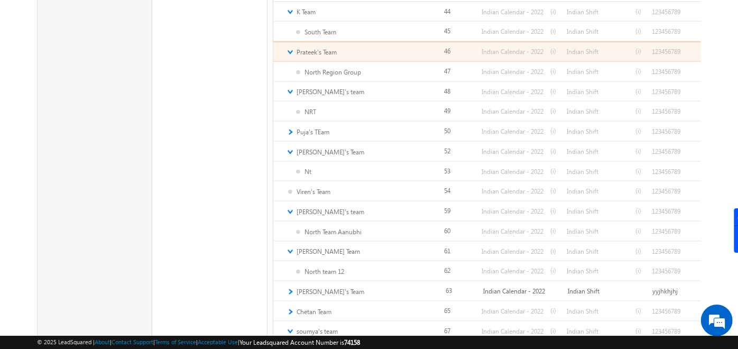
scroll to position [829, 0]
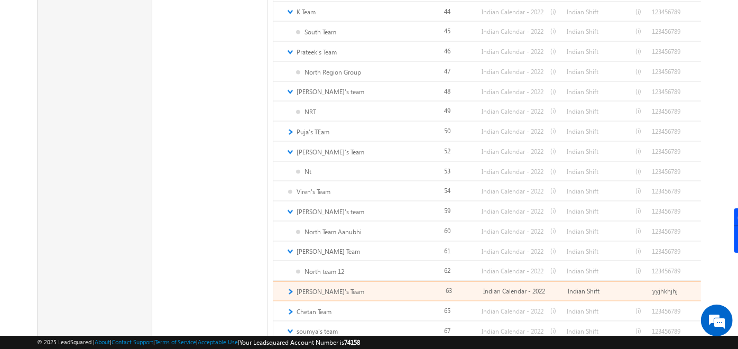
click at [290, 287] on link "►" at bounding box center [289, 291] width 7 height 9
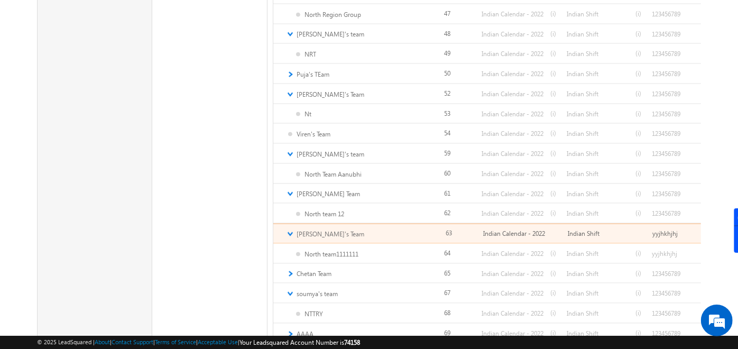
scroll to position [891, 0]
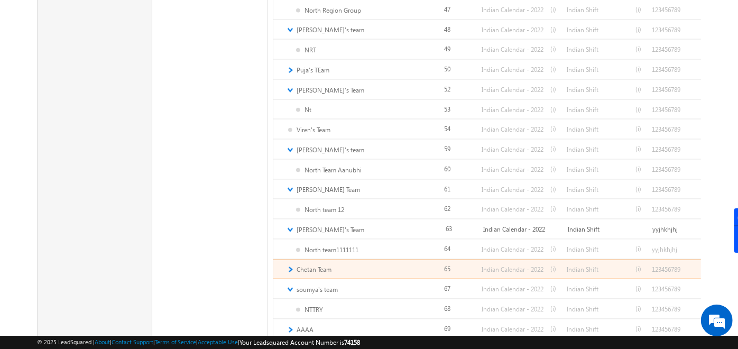
click at [290, 265] on link "►" at bounding box center [289, 269] width 7 height 9
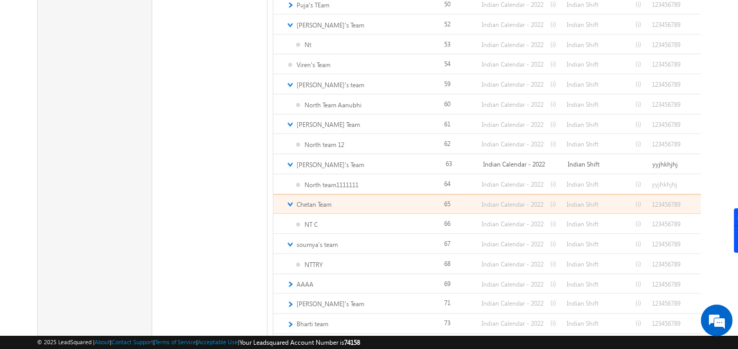
scroll to position [960, 0]
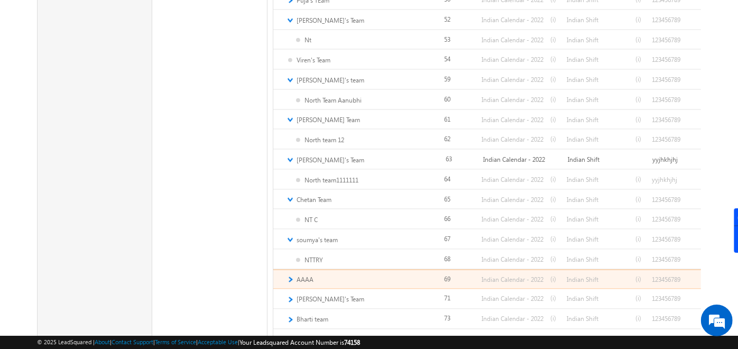
click at [291, 275] on link "►" at bounding box center [289, 279] width 7 height 9
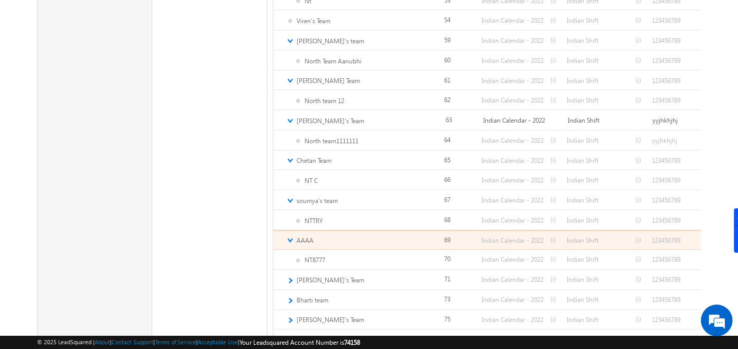
scroll to position [1002, 0]
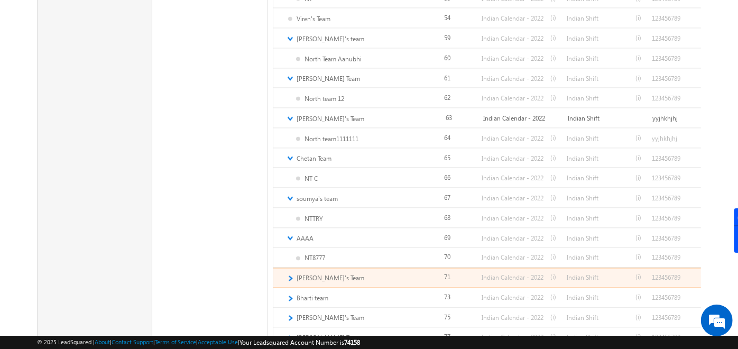
click at [290, 274] on link "►" at bounding box center [289, 278] width 7 height 9
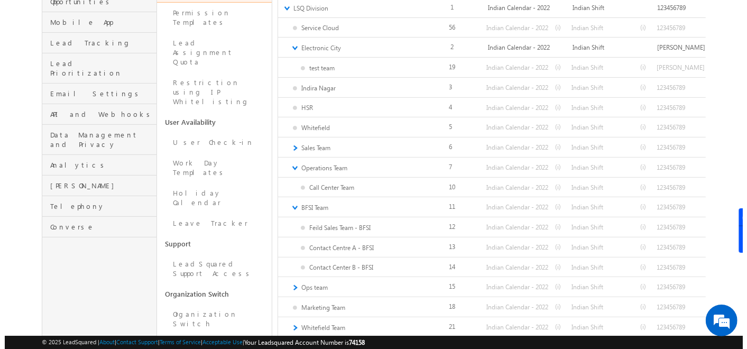
scroll to position [0, 0]
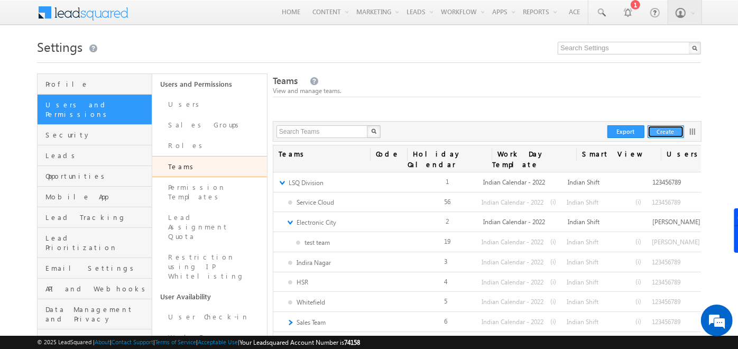
click at [672, 133] on button "Create" at bounding box center [665, 131] width 36 height 13
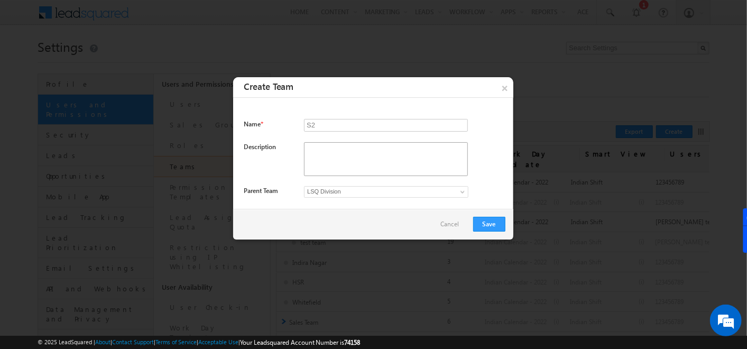
type input "S2"
click at [322, 147] on textarea "To enrich screen reader interactions, please activate Accessibility in Grammarl…" at bounding box center [386, 159] width 164 height 34
type textarea "S2"
click at [336, 190] on span "LSQ Division" at bounding box center [376, 192] width 144 height 10
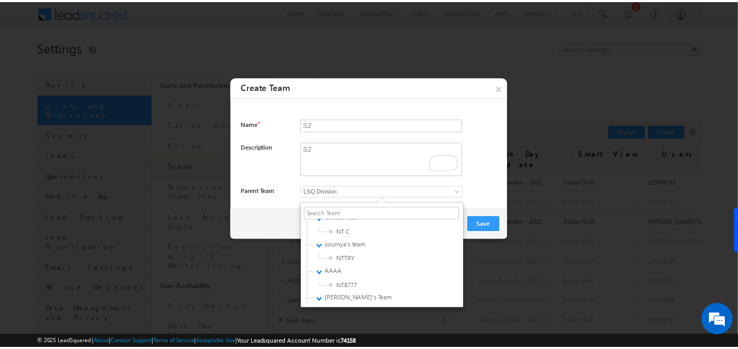
scroll to position [993, 0]
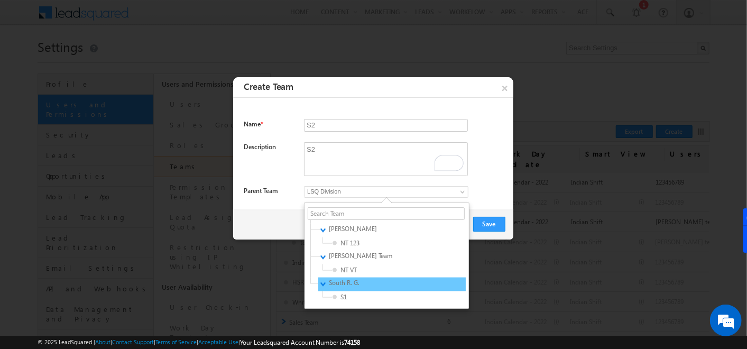
click at [336, 288] on div "▼ South R. G." at bounding box center [391, 284] width 147 height 14
type input "b64f1c92-a34e-11f0-9fe1-0259d35f5843"
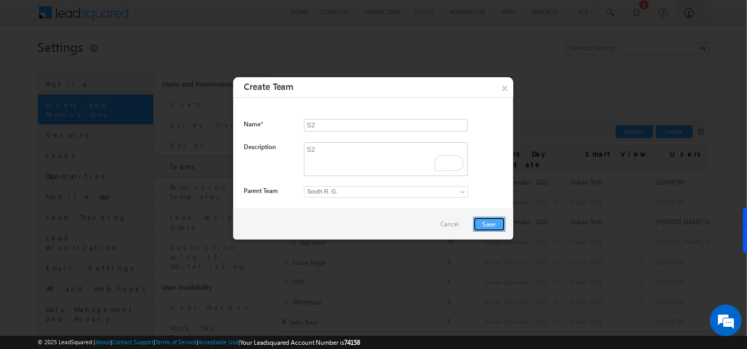
click at [490, 219] on button "Save" at bounding box center [489, 224] width 32 height 15
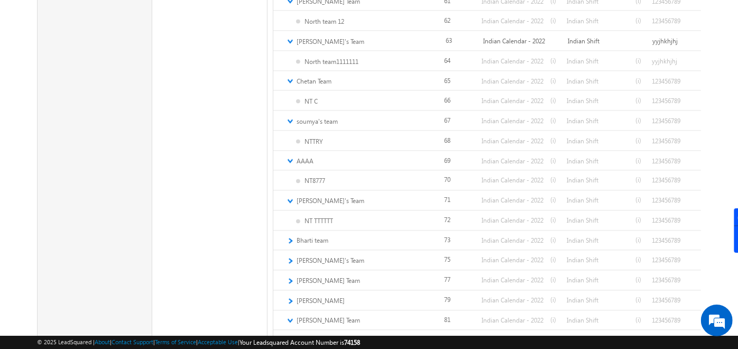
scroll to position [1191, 0]
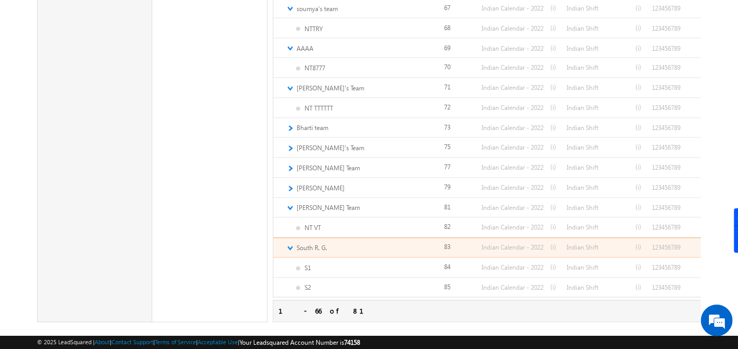
click at [288, 244] on link "▼" at bounding box center [289, 248] width 7 height 9
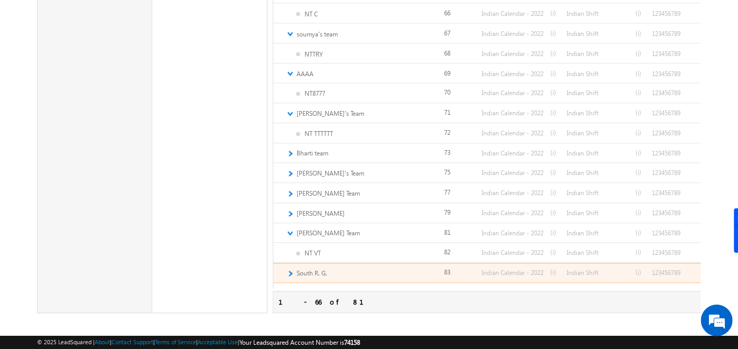
scroll to position [1152, 0]
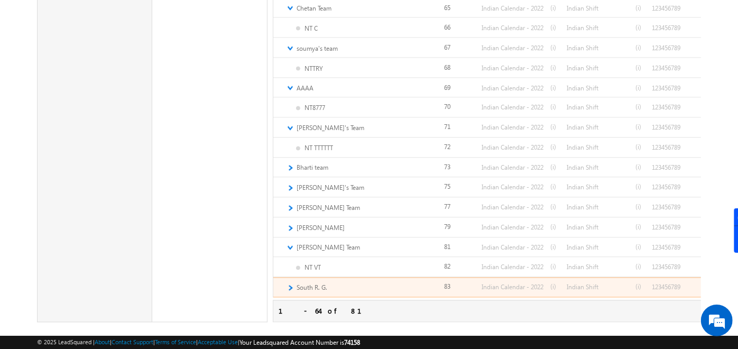
click at [291, 283] on link "►" at bounding box center [289, 287] width 7 height 9
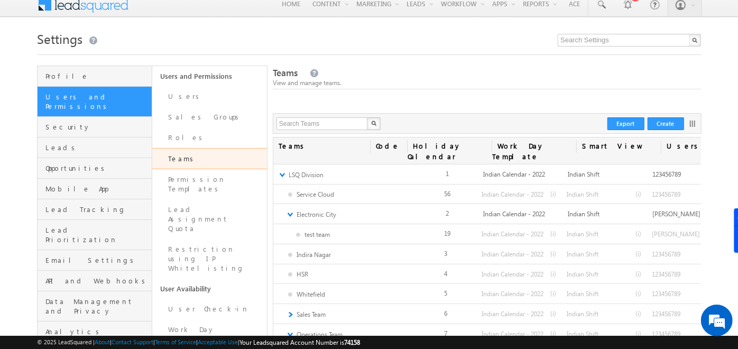
scroll to position [0, 0]
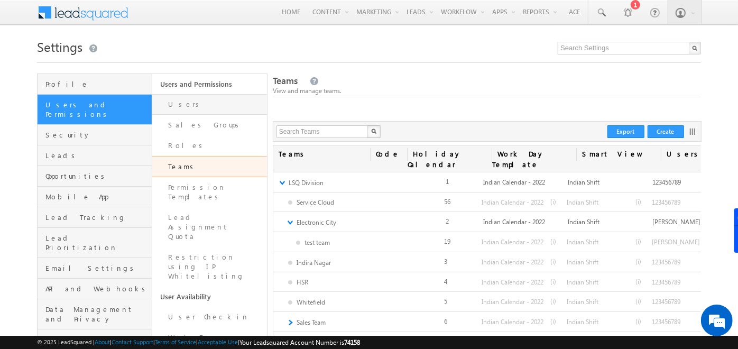
click at [212, 106] on link "Users" at bounding box center [209, 104] width 115 height 21
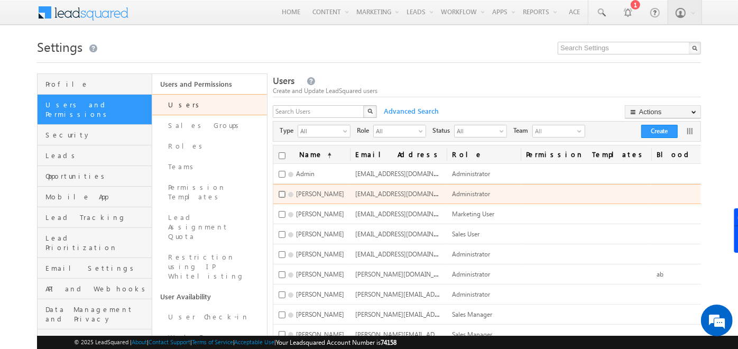
click at [285, 191] on input "checkbox" at bounding box center [282, 194] width 7 height 7
checkbox input "true"
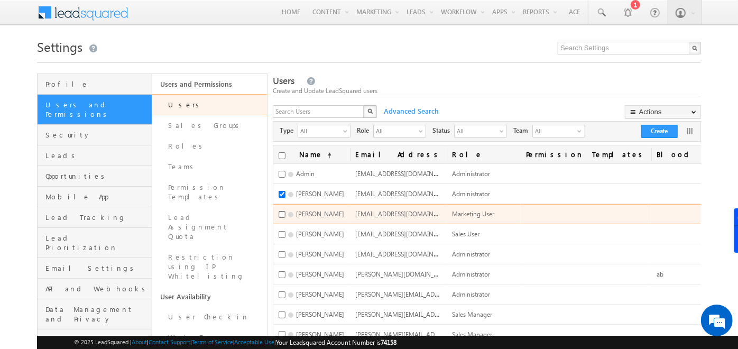
click at [285, 212] on input "checkbox" at bounding box center [282, 214] width 7 height 7
checkbox input "true"
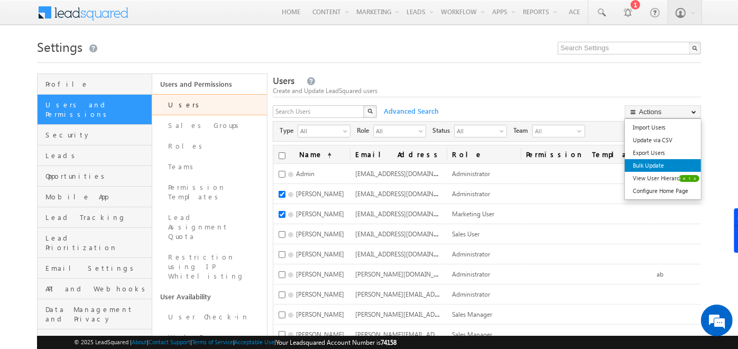
click at [655, 168] on link "Bulk Update" at bounding box center [663, 165] width 76 height 13
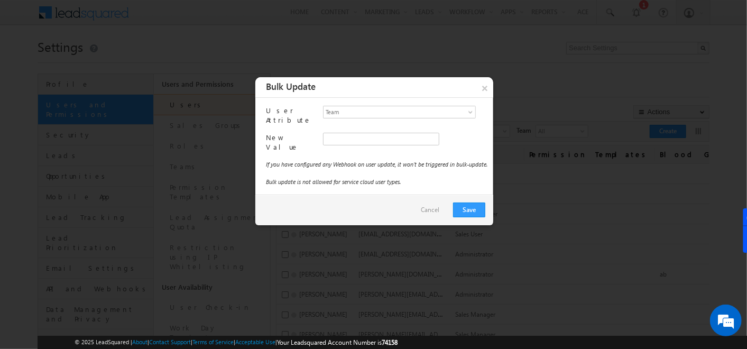
type input "f26bfe00-8d9c-11ec-8597-0681fe0b10f8"
click at [378, 138] on span "LSQ Division" at bounding box center [390, 139] width 135 height 12
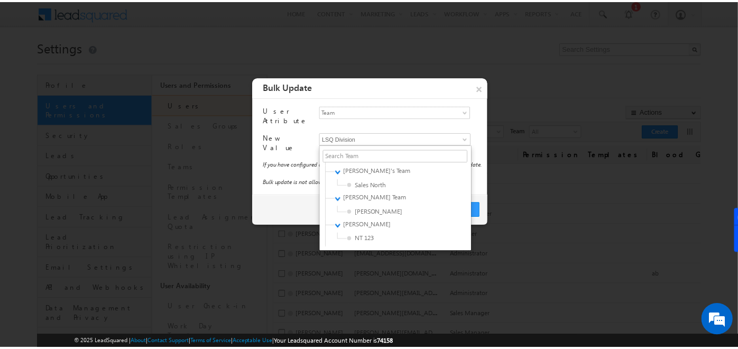
scroll to position [1006, 0]
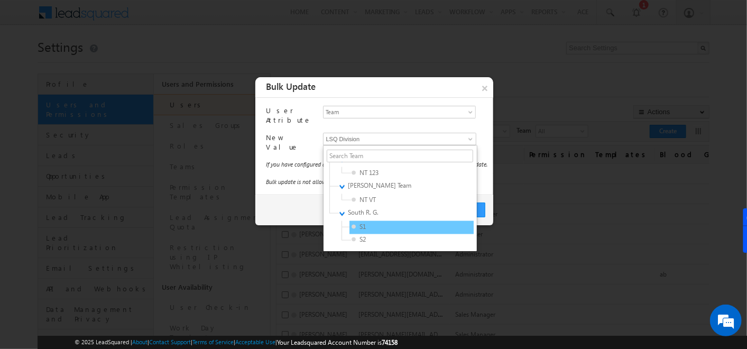
click at [364, 222] on span "S1" at bounding box center [401, 227] width 100 height 10
type input "c5365341-a34e-11f0-9fe1-0259d35f5843"
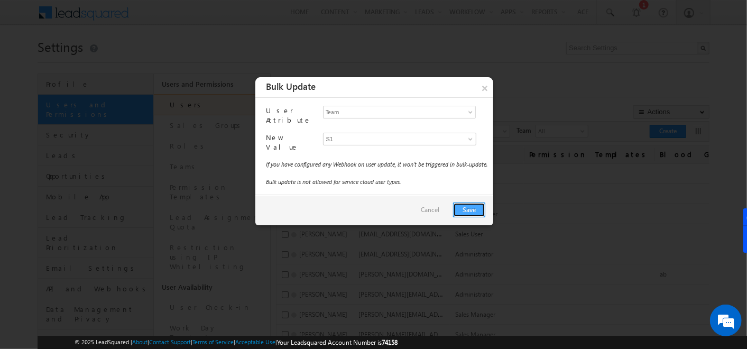
click at [464, 212] on button "Save" at bounding box center [469, 209] width 32 height 15
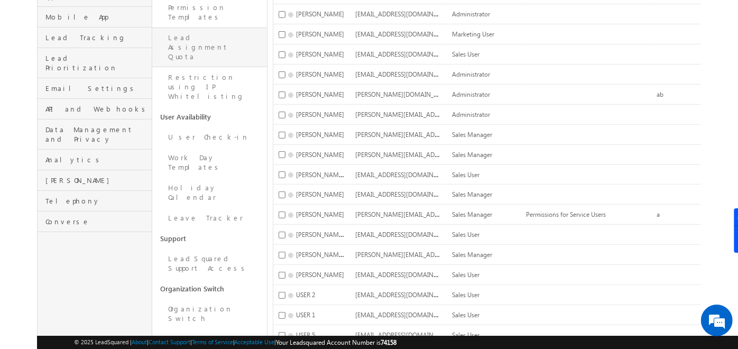
scroll to position [181, 0]
